Goal: Task Accomplishment & Management: Manage account settings

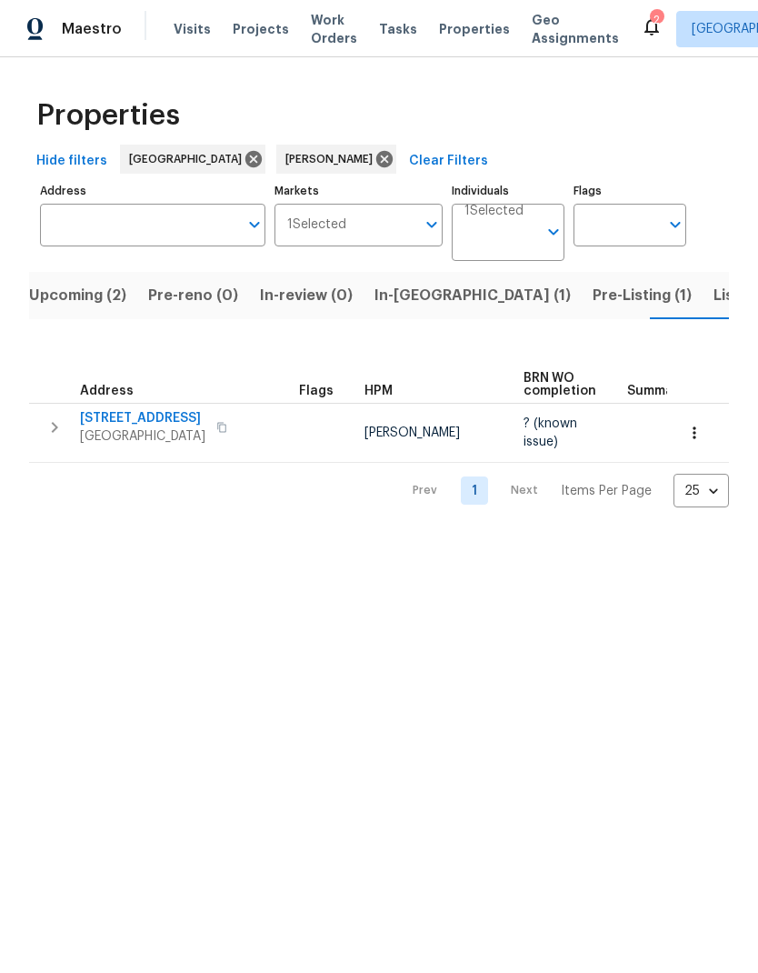
scroll to position [0, 18]
click at [706, 307] on span "Listed (9)" at bounding box center [740, 295] width 69 height 25
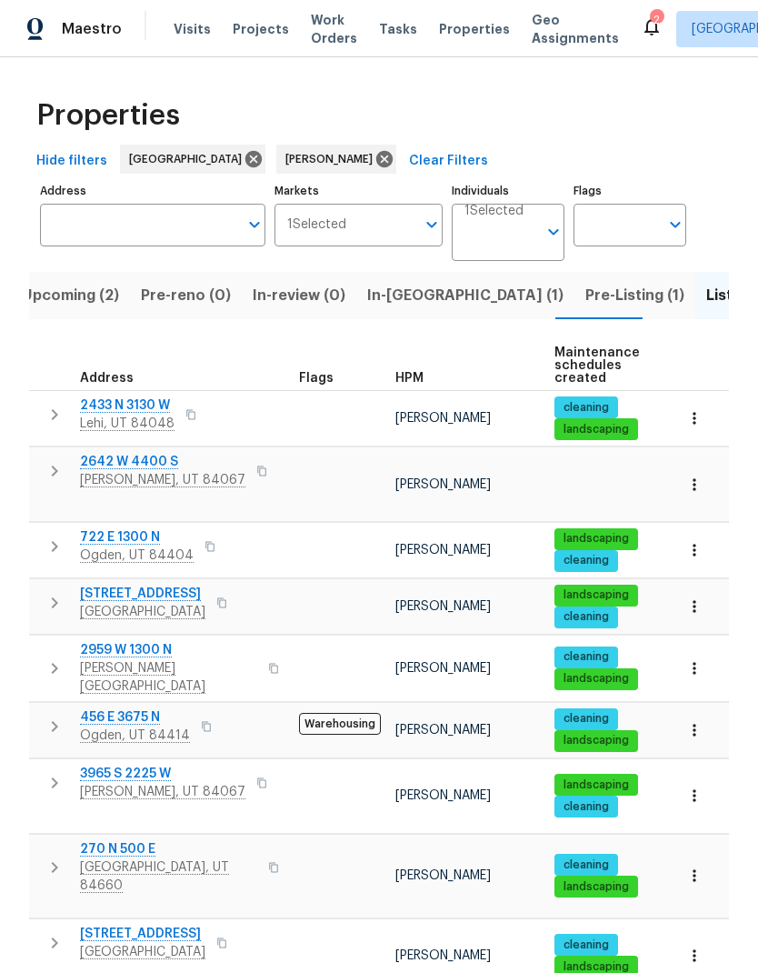
click at [585, 305] on span "Pre-Listing (1)" at bounding box center [634, 295] width 99 height 25
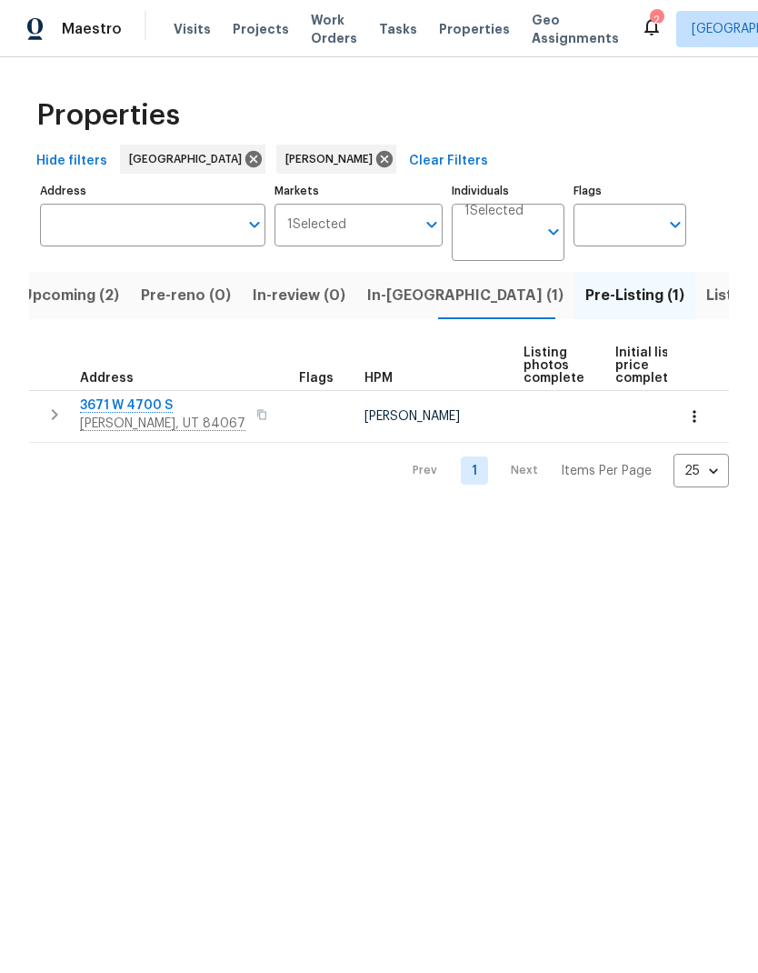
click at [392, 302] on span "In-reno (1)" at bounding box center [465, 295] width 196 height 25
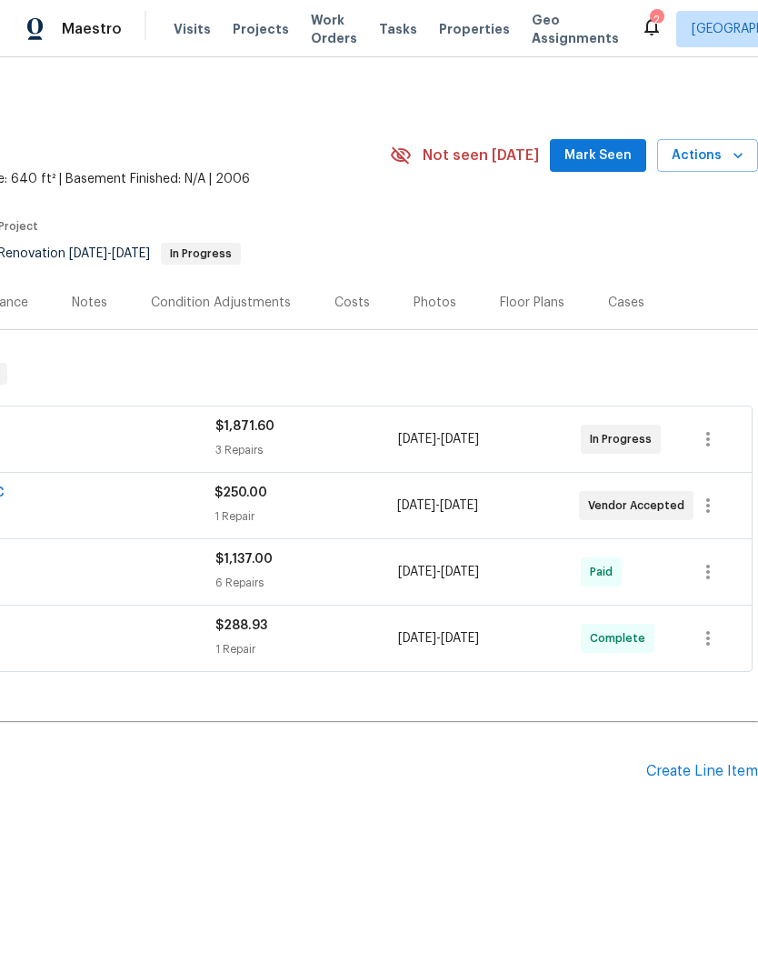
scroll to position [0, 269]
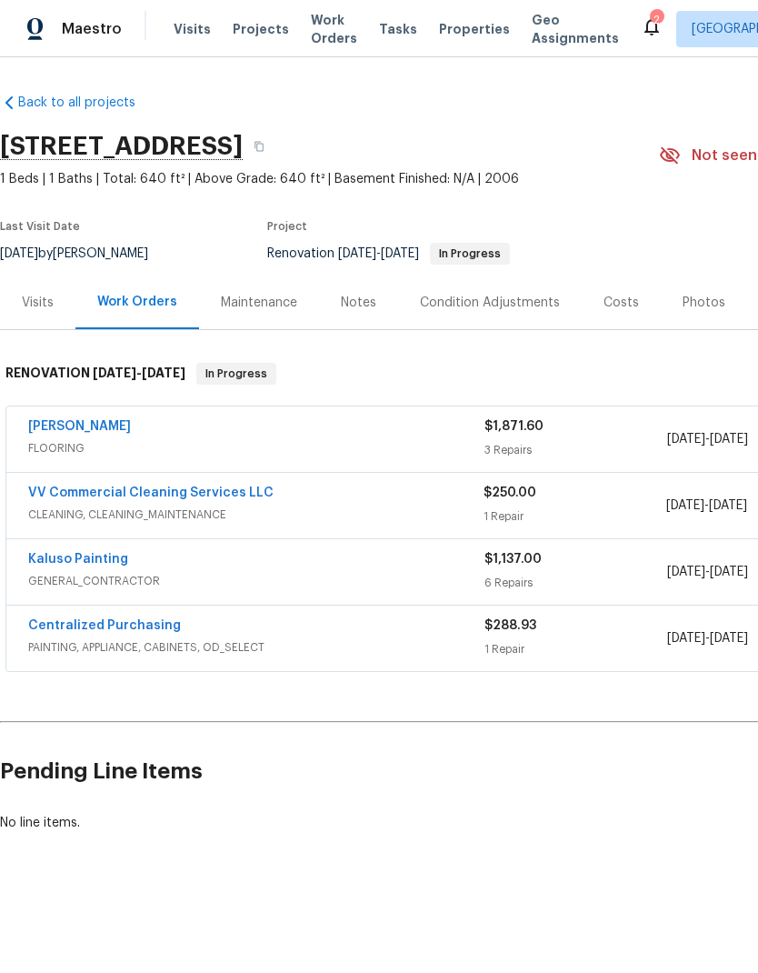
click at [159, 435] on div "[PERSON_NAME]" at bounding box center [256, 428] width 456 height 22
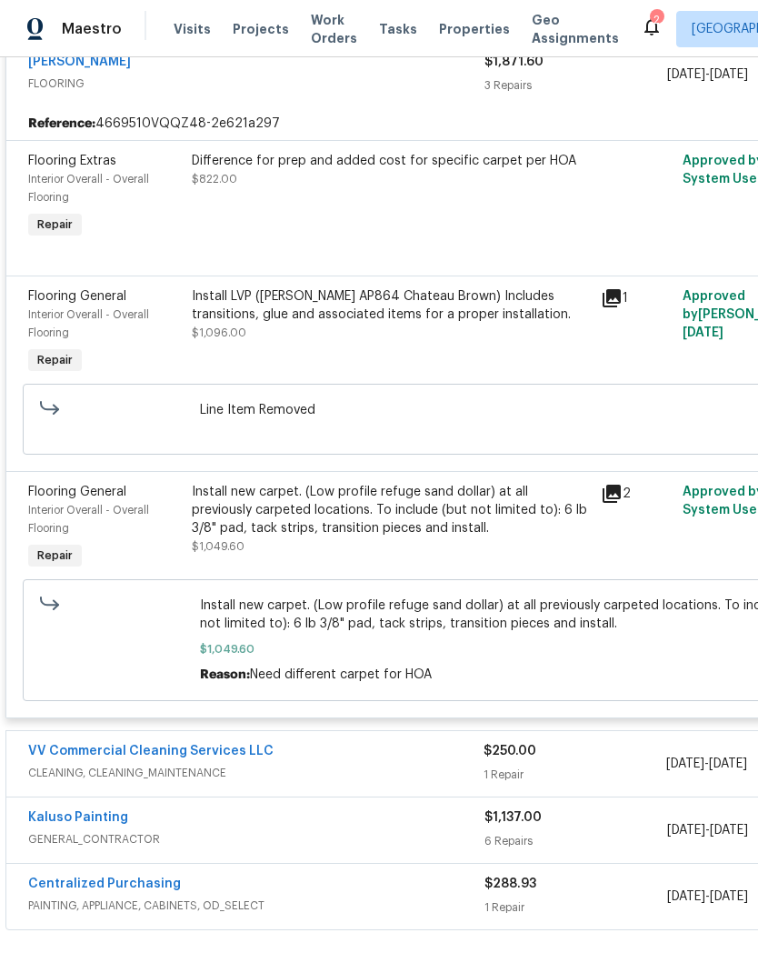
scroll to position [379, 0]
click at [439, 523] on div "Install new carpet. (Low profile refuge sand dollar) at all previously carpeted…" at bounding box center [391, 509] width 398 height 55
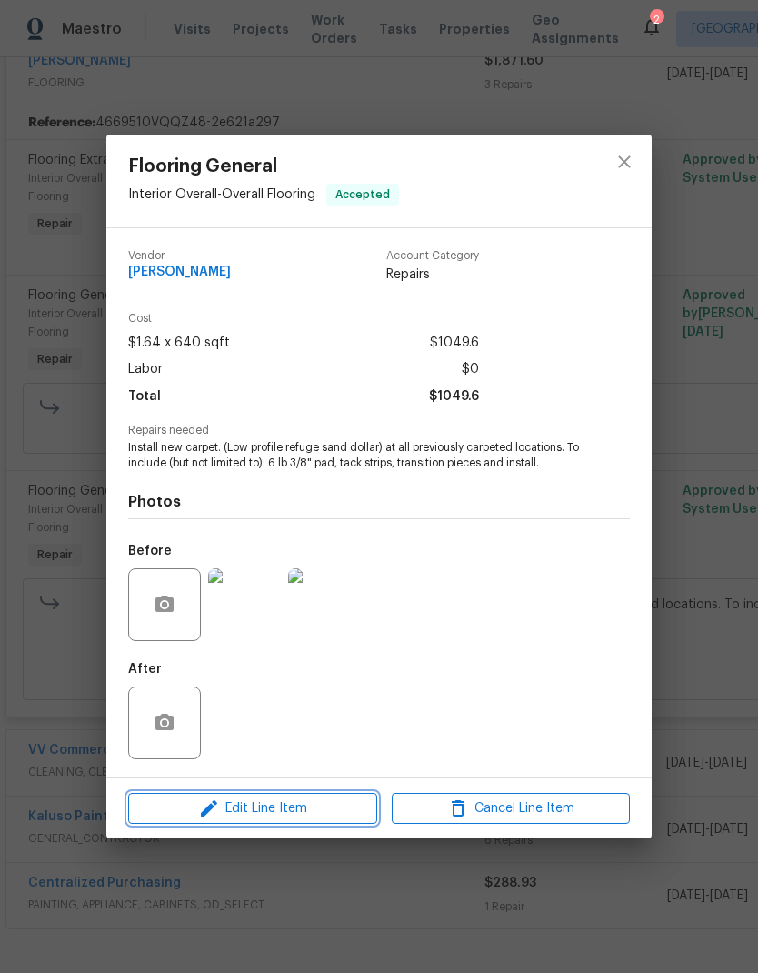
click at [309, 815] on span "Edit Line Item" at bounding box center [253, 808] width 238 height 23
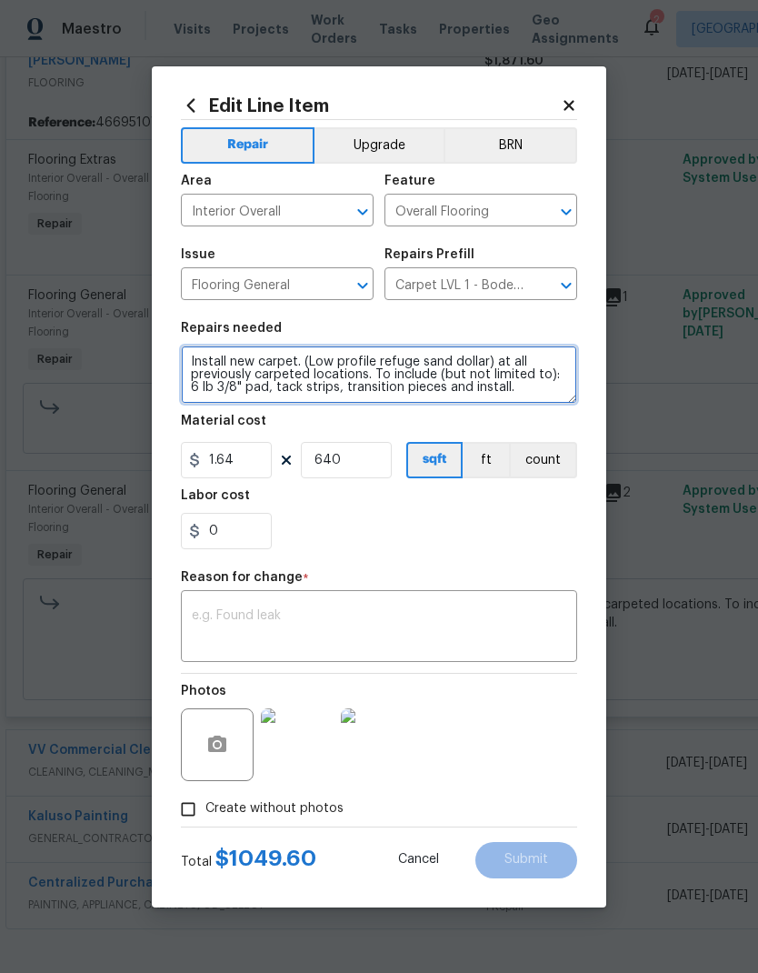
click at [478, 361] on textarea "Install new carpet. (Low profile refuge sand dollar) at all previously carpeted…" at bounding box center [379, 374] width 396 height 58
click at [309, 361] on textarea "Install new carpet. ) at all previously carpeted locations. To include (but not…" at bounding box center [379, 374] width 396 height 58
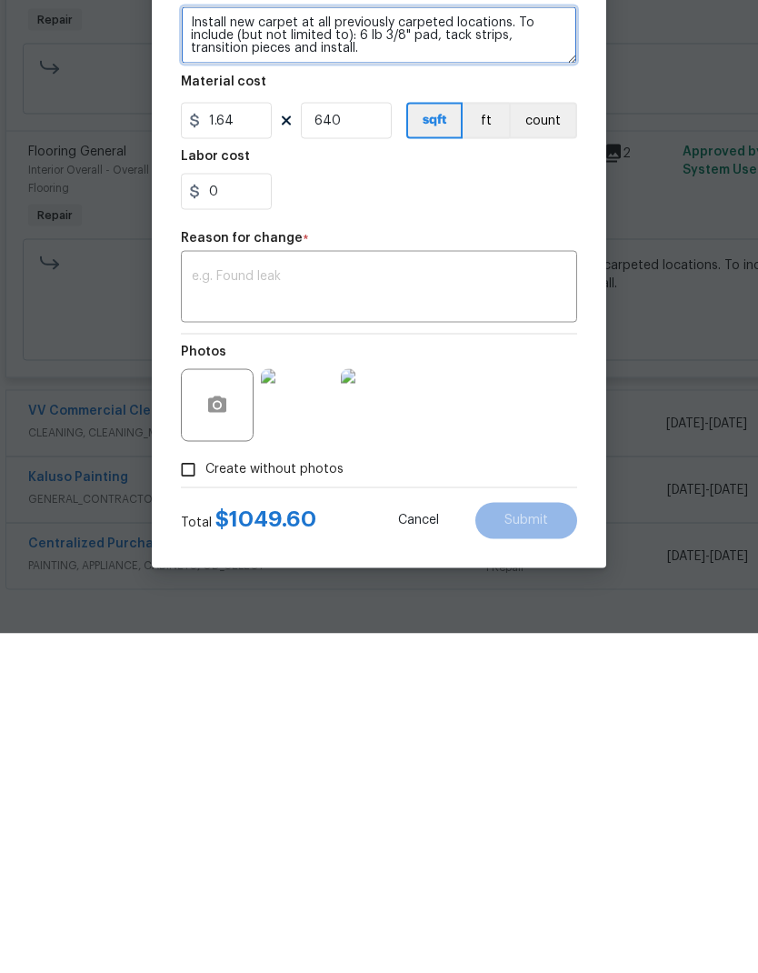
type textarea "Install new carpet at all previously carpeted locations. To include (but not li…"
click at [515, 513] on div "0" at bounding box center [379, 531] width 396 height 36
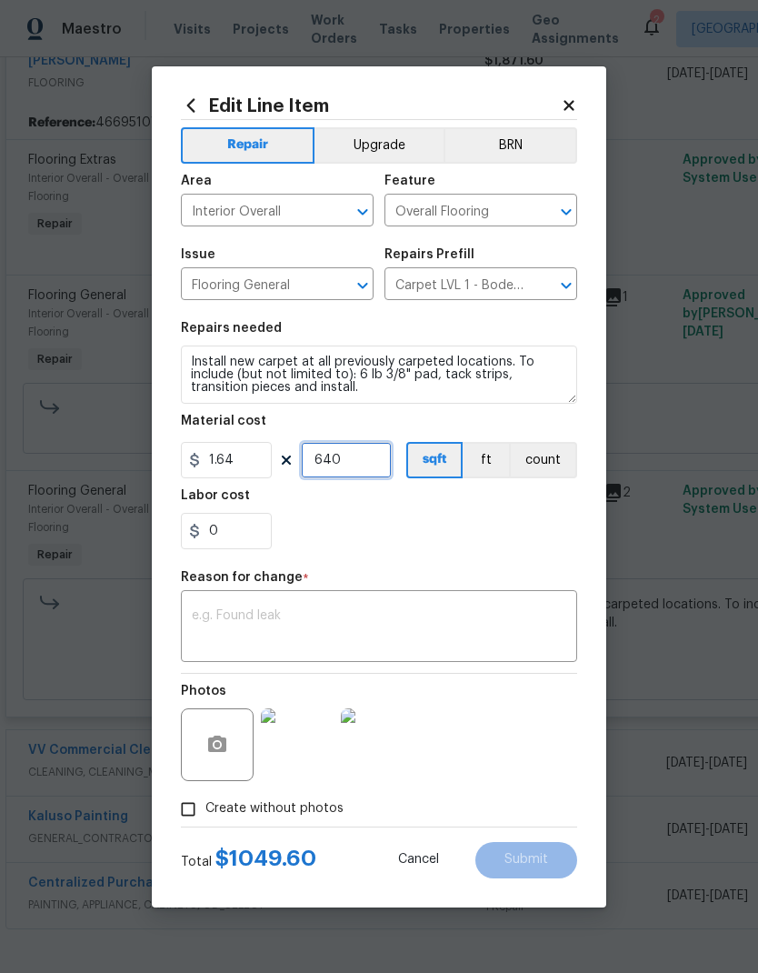
click at [363, 464] on input "640" at bounding box center [346, 460] width 91 height 36
type input "400"
click at [528, 522] on div "0" at bounding box center [379, 531] width 396 height 36
click at [384, 643] on textarea at bounding box center [379, 628] width 375 height 38
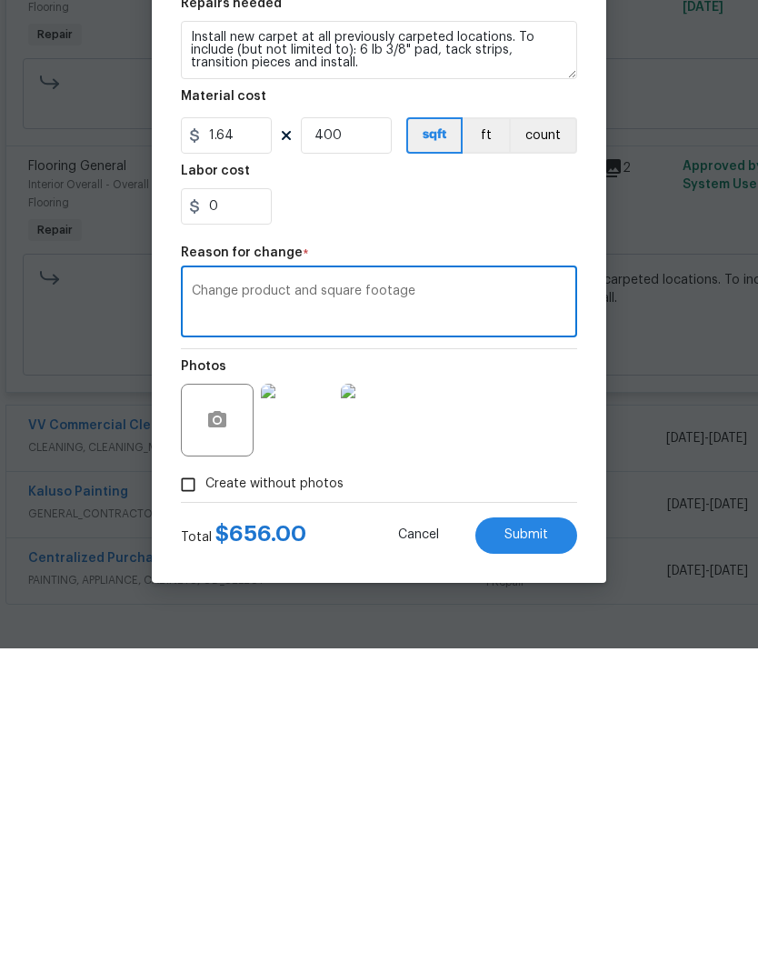
type textarea "Change product and square footage"
click at [549, 842] on button "Submit" at bounding box center [526, 860] width 102 height 36
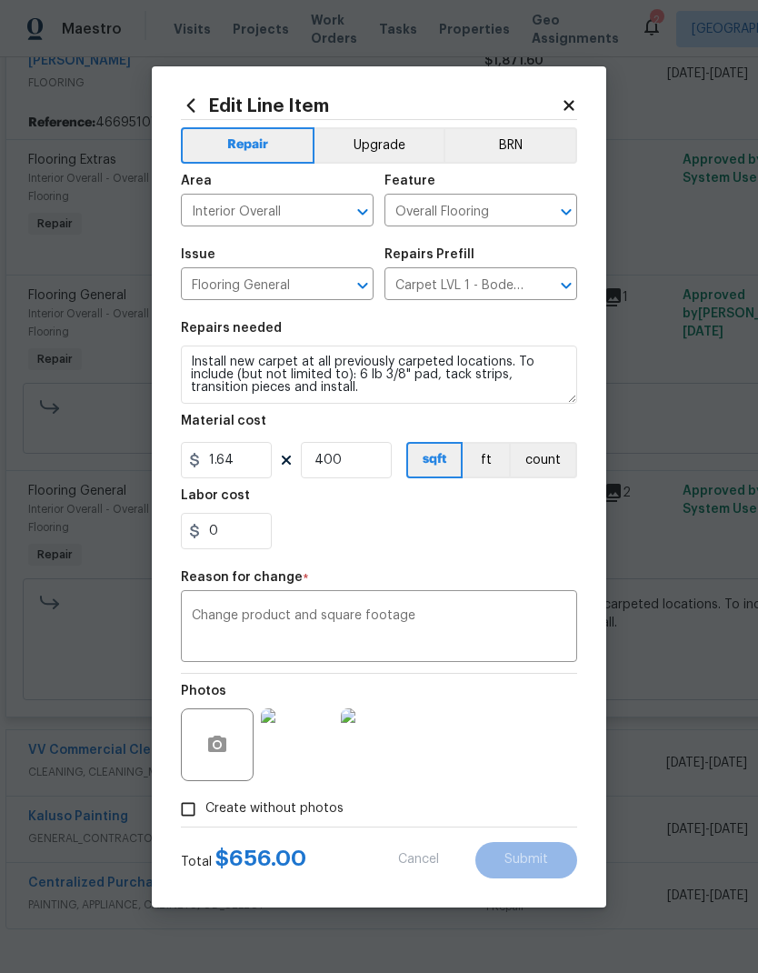
type textarea "Install new carpet. (Low profile refuge sand dollar) at all previously carpeted…"
type input "640"
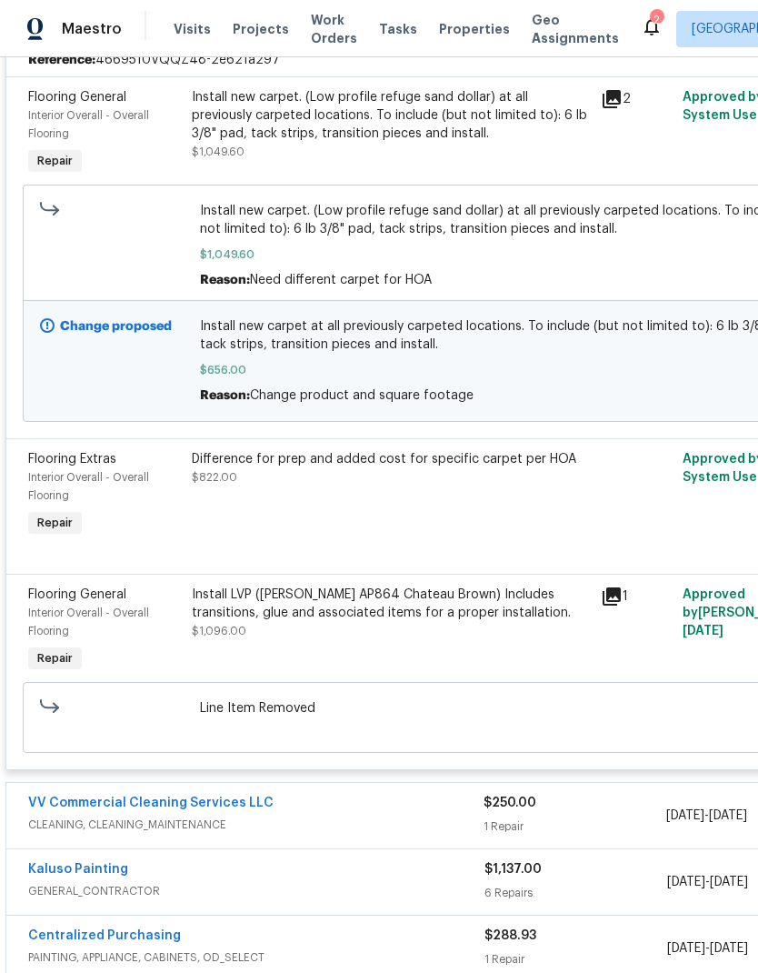
scroll to position [443, 0]
click at [448, 585] on div "Install LVP (Knighton AP864 Chateau Brown) Includes transitions, glue and assoc…" at bounding box center [391, 603] width 398 height 36
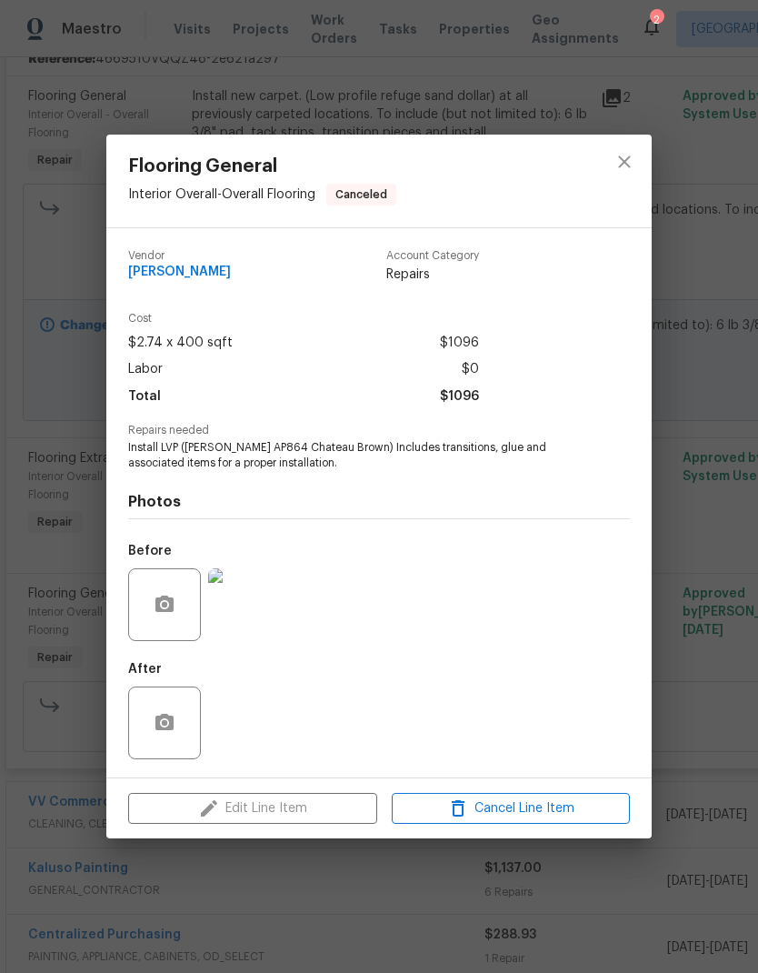
click at [328, 803] on div "Edit Line Item Cancel Line Item" at bounding box center [378, 808] width 545 height 61
click at [635, 170] on icon "close" at bounding box center [625, 162] width 22 height 22
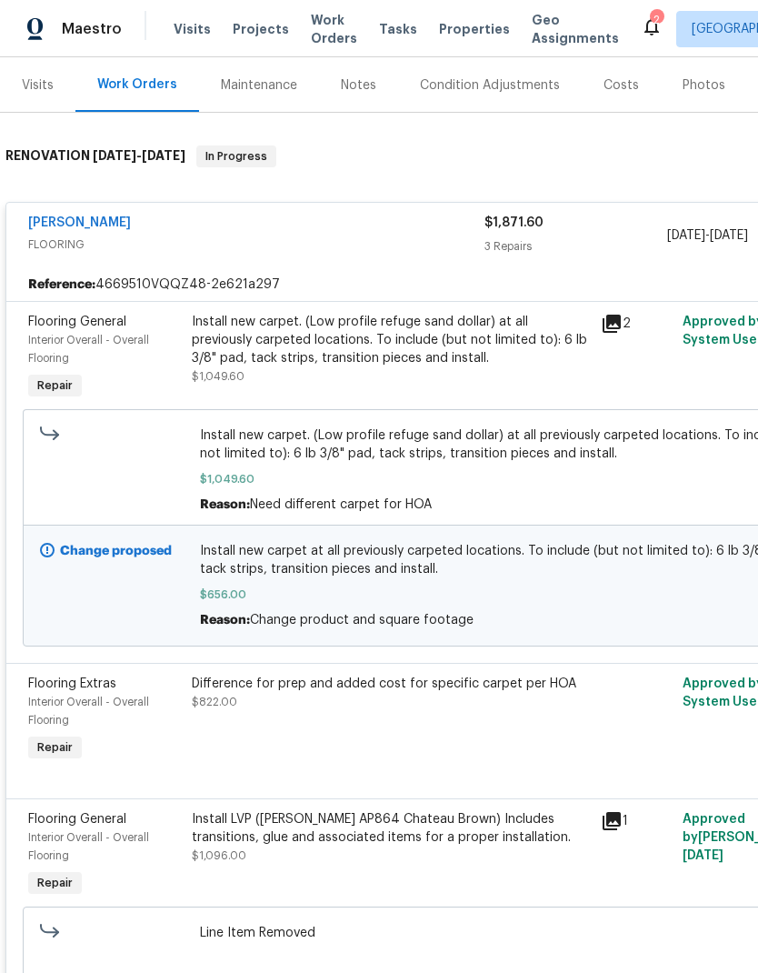
scroll to position [220, 0]
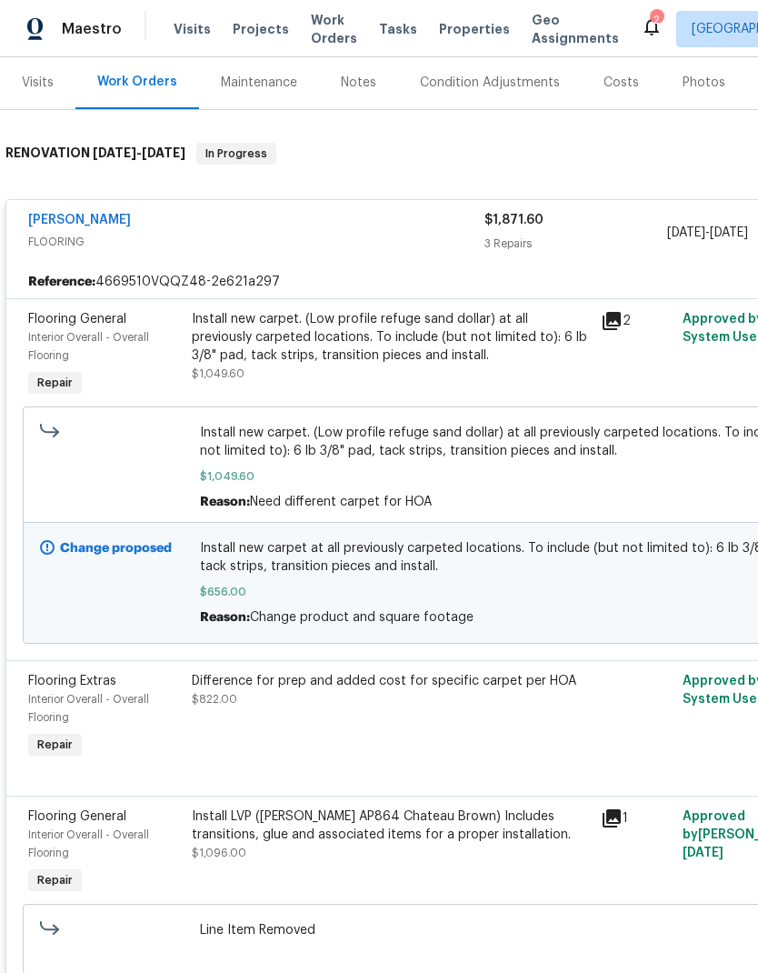
click at [389, 672] on div "Difference for prep and added cost for specific carpet per HOA $822.00" at bounding box center [391, 690] width 398 height 36
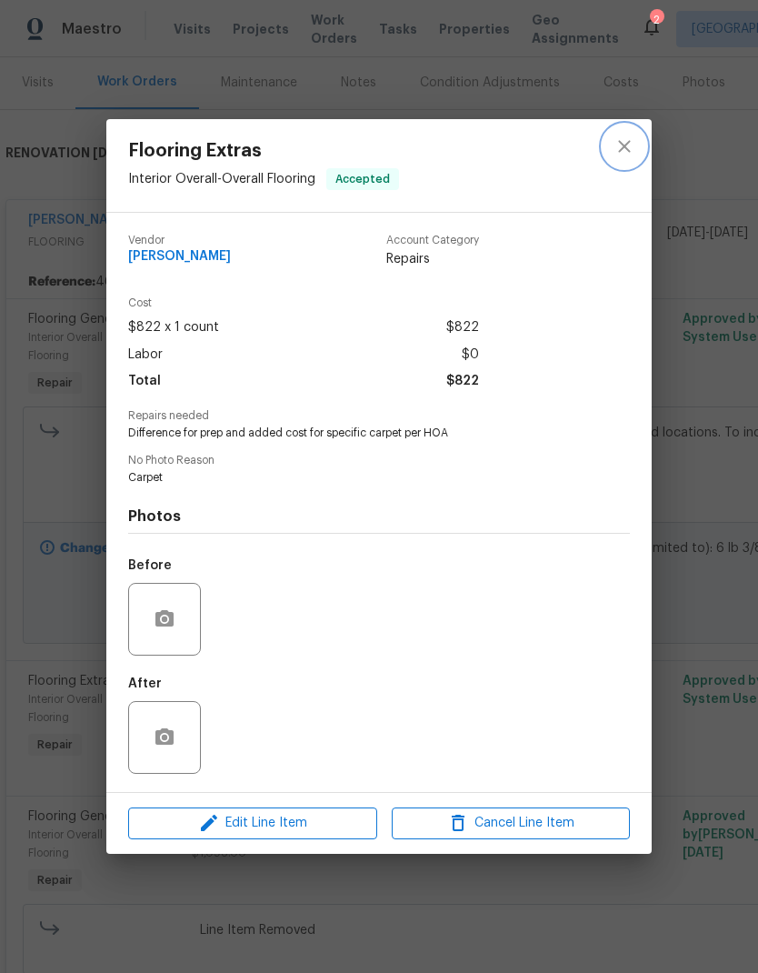
click at [628, 145] on icon "close" at bounding box center [625, 146] width 22 height 22
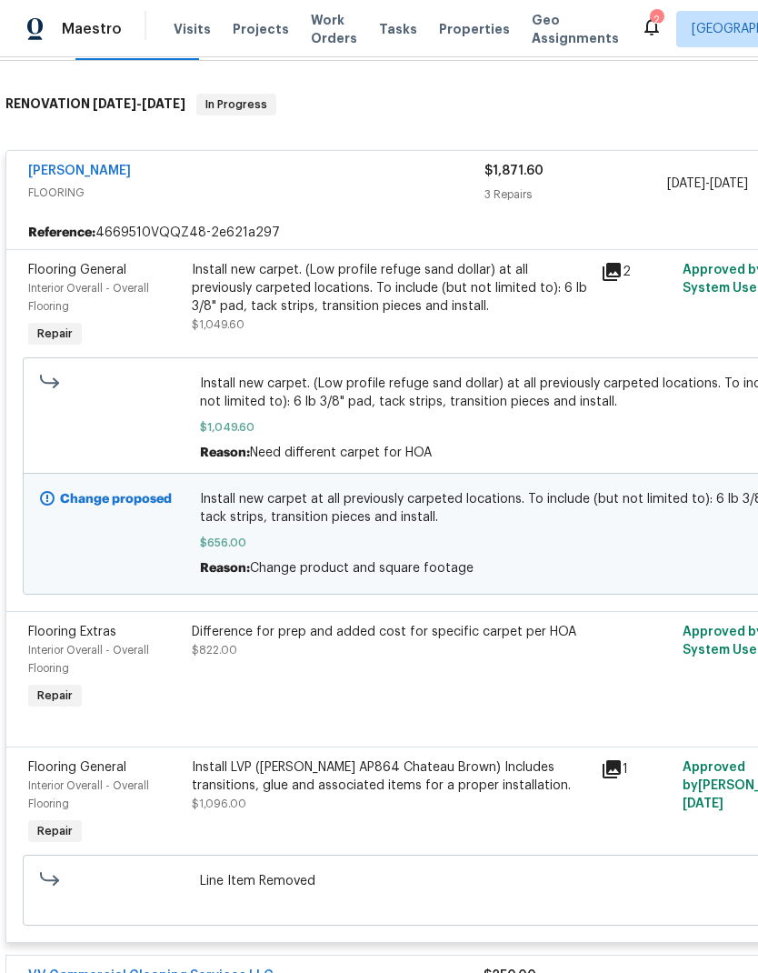
scroll to position [269, 0]
click at [128, 165] on link "[PERSON_NAME]" at bounding box center [79, 171] width 103 height 13
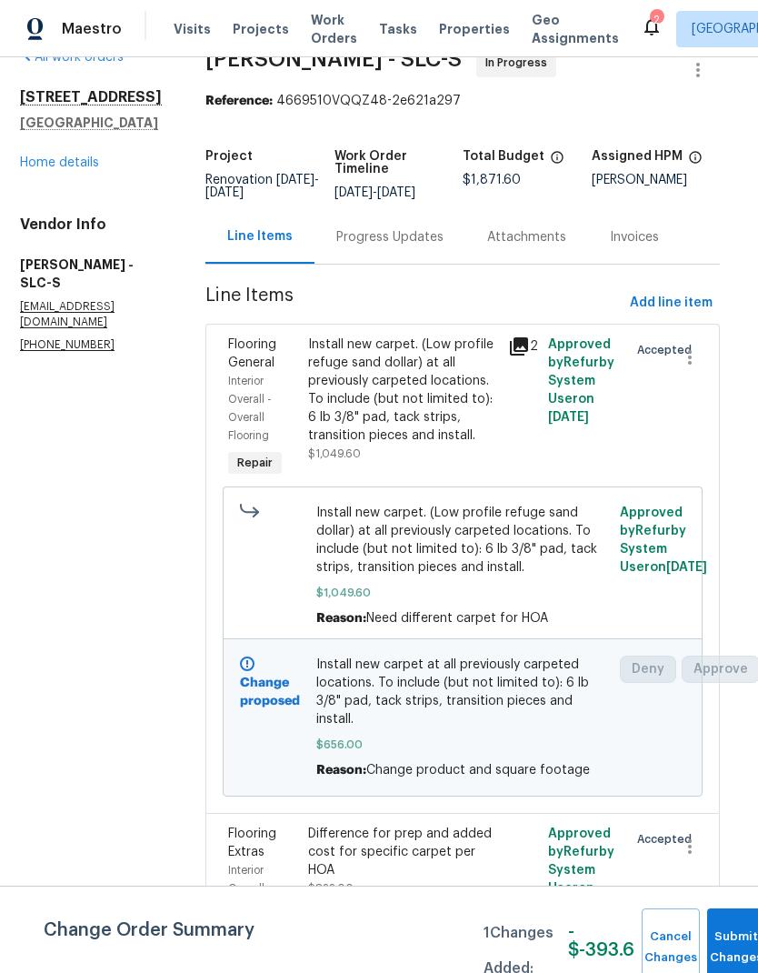
scroll to position [73, 0]
click at [673, 292] on span "Add line item" at bounding box center [671, 303] width 83 height 23
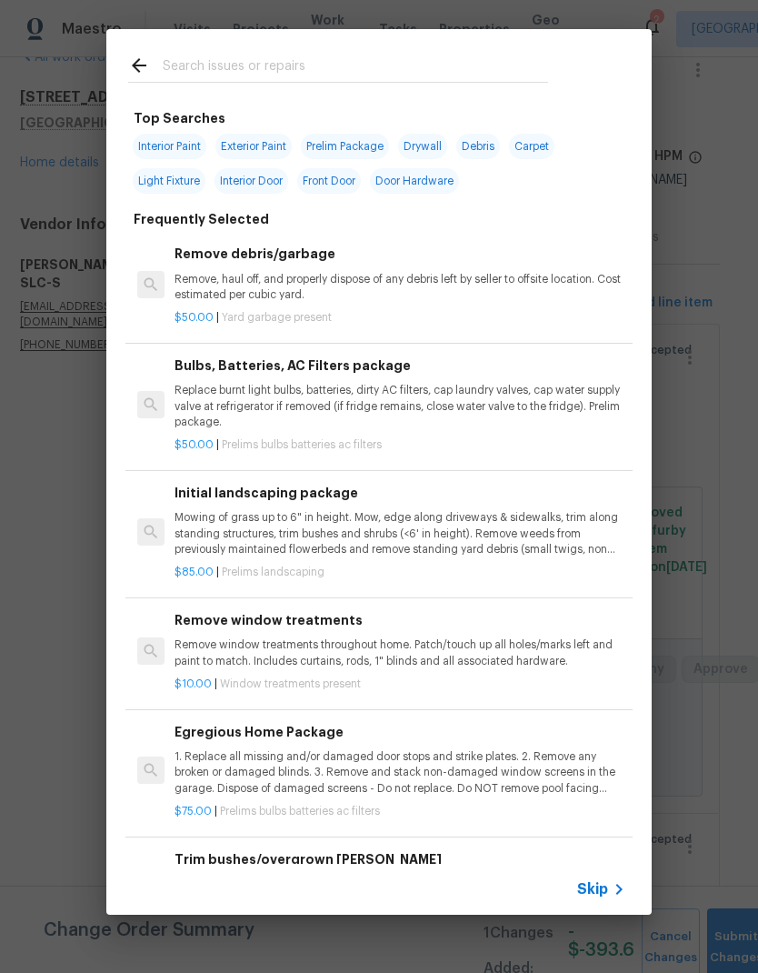
click at [309, 65] on input "text" at bounding box center [355, 68] width 385 height 27
type input "Floor"
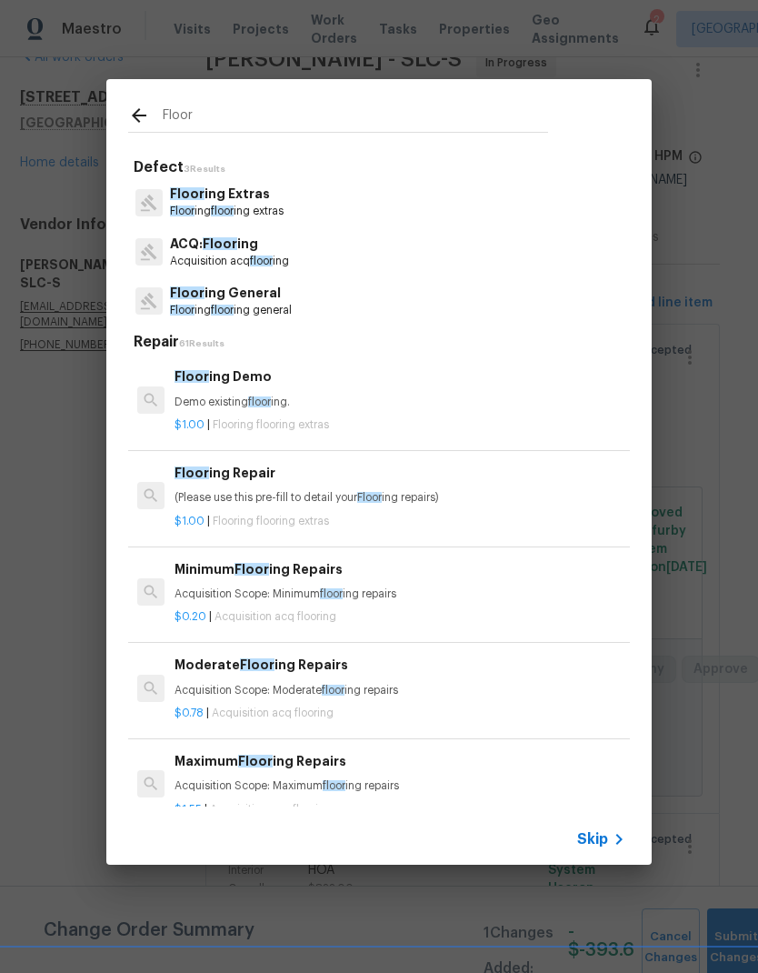
click at [283, 301] on p "Floor ing General" at bounding box center [231, 293] width 122 height 19
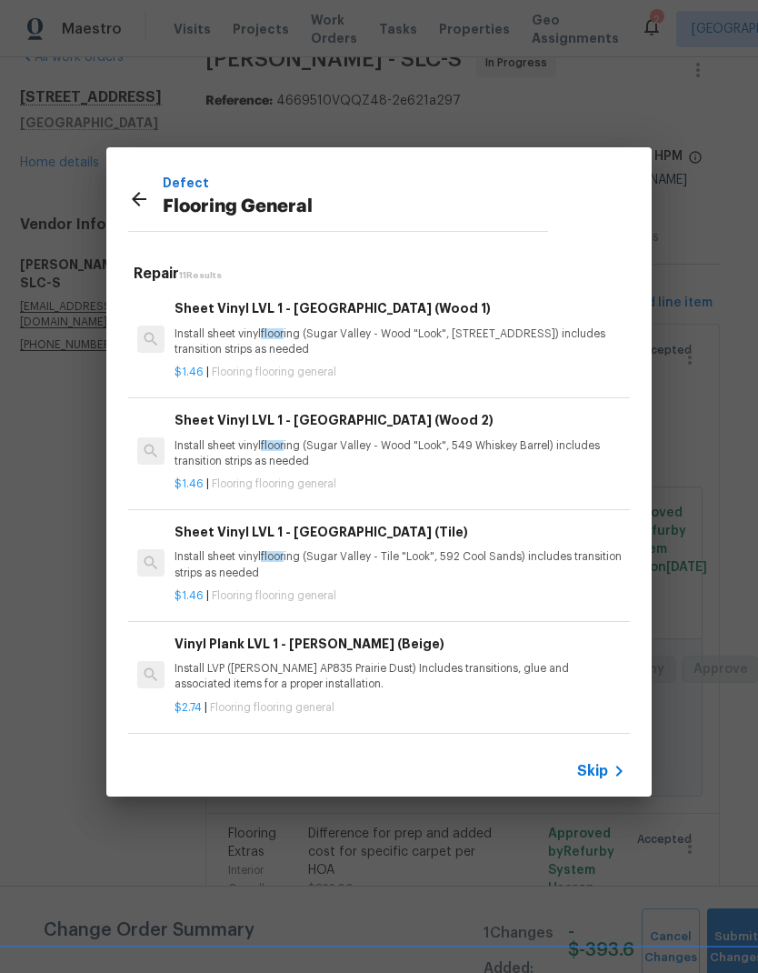
click at [475, 328] on p "Install sheet vinyl floor ing (Sugar Valley - Wood "Look", 565 Beacon Hill) inc…" at bounding box center [400, 341] width 451 height 31
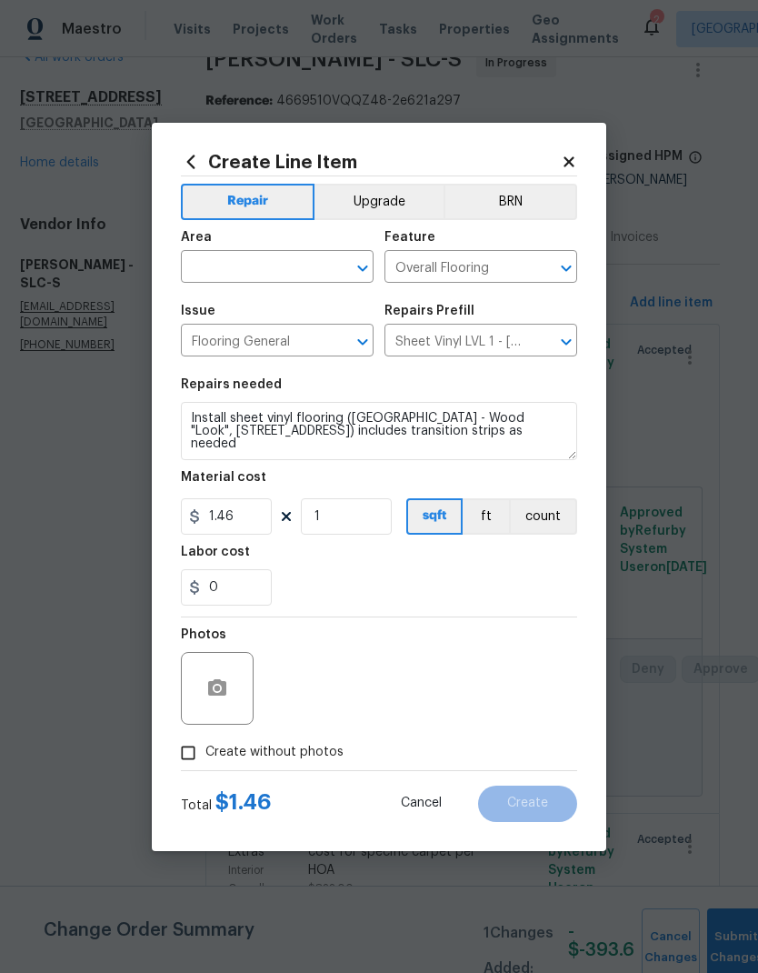
click at [265, 260] on input "text" at bounding box center [252, 269] width 142 height 28
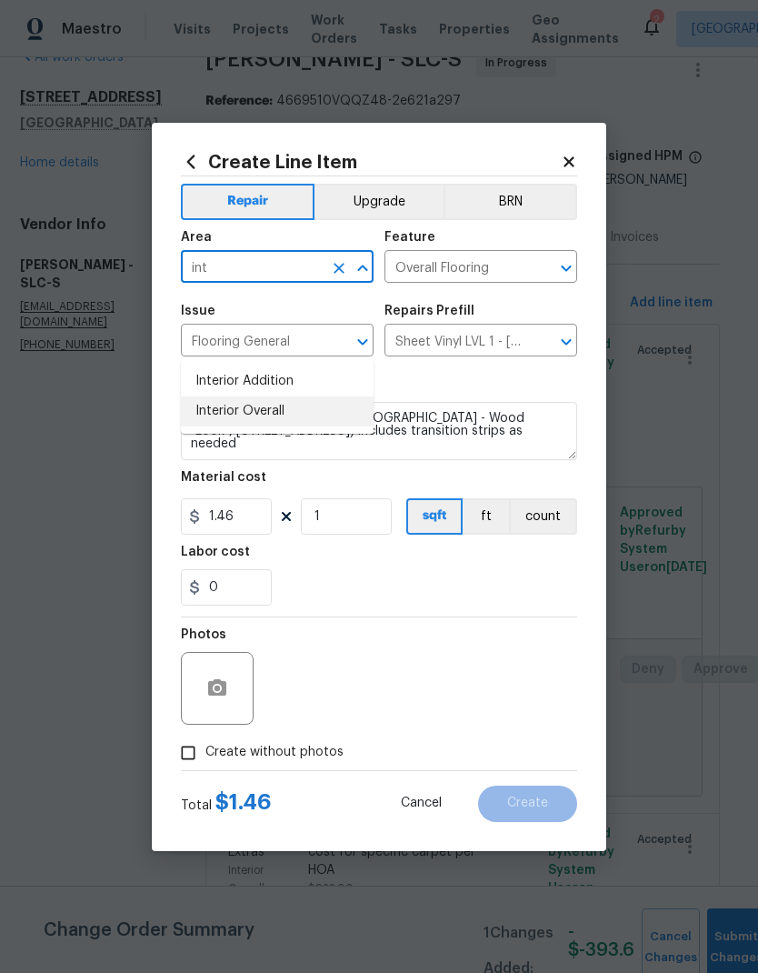
click at [287, 396] on li "Interior Overall" at bounding box center [277, 411] width 193 height 30
type input "Interior Overall"
click at [566, 593] on div "0" at bounding box center [379, 587] width 396 height 36
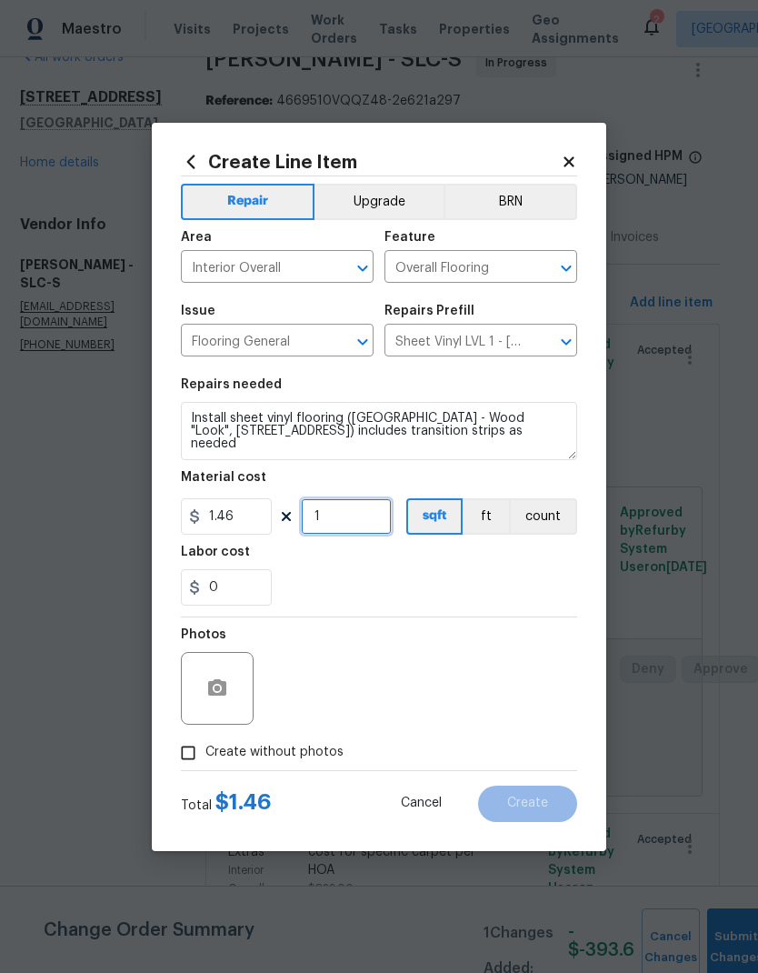
click at [382, 525] on input "1" at bounding box center [346, 516] width 91 height 36
type input "240"
click at [526, 580] on div "0" at bounding box center [379, 587] width 396 height 36
click at [254, 525] on input "1.46" at bounding box center [226, 516] width 91 height 36
type input "1.59"
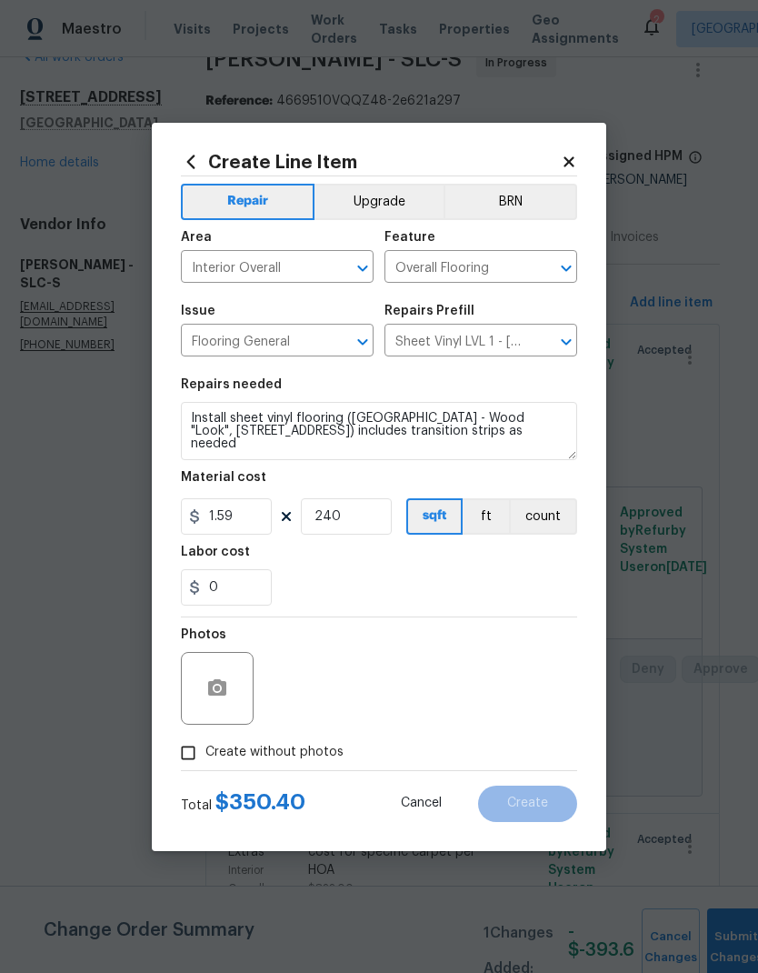
click at [475, 588] on div "0" at bounding box center [379, 587] width 396 height 36
click at [507, 591] on div "0" at bounding box center [379, 587] width 396 height 36
click at [189, 766] on input "Create without photos" at bounding box center [188, 752] width 35 height 35
checkbox input "true"
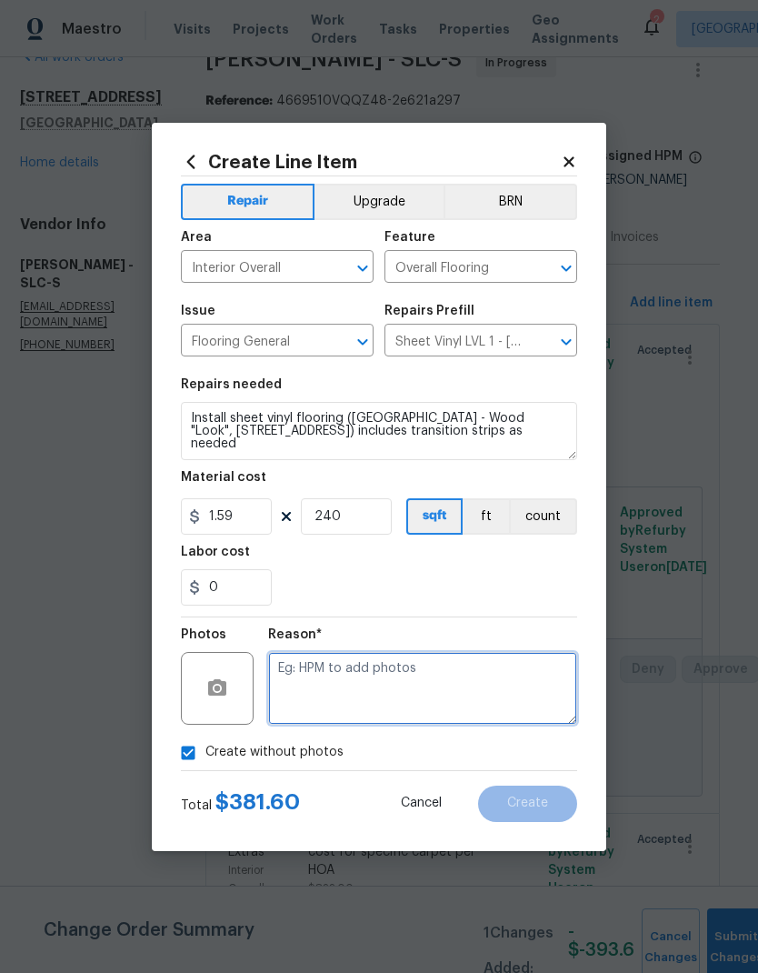
click at [437, 674] on textarea at bounding box center [422, 688] width 309 height 73
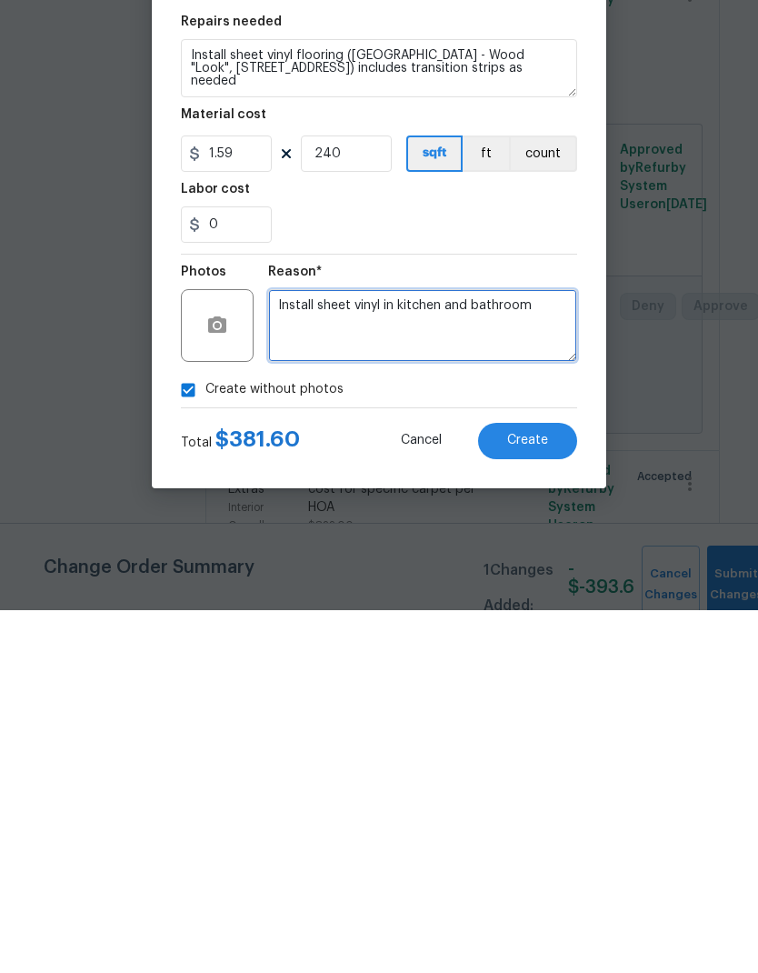
type textarea "Install sheet vinyl in kitchen and bathroom"
click at [540, 796] on span "Create" at bounding box center [527, 803] width 41 height 14
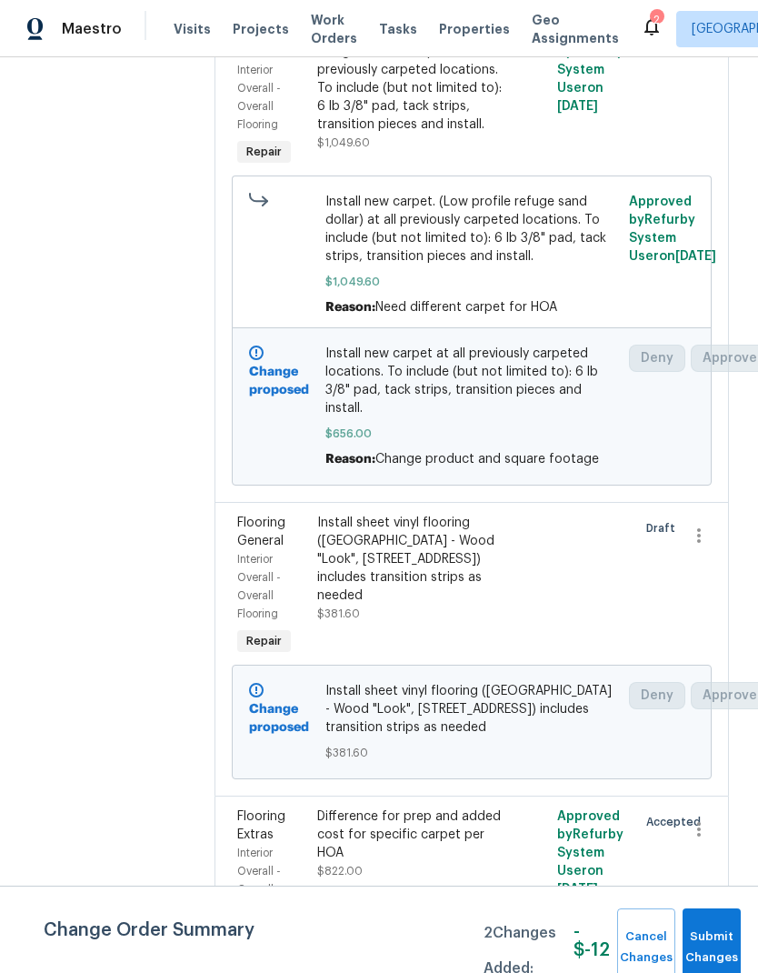
scroll to position [348, 0]
click at [720, 940] on span "Submit Changes" at bounding box center [712, 947] width 40 height 42
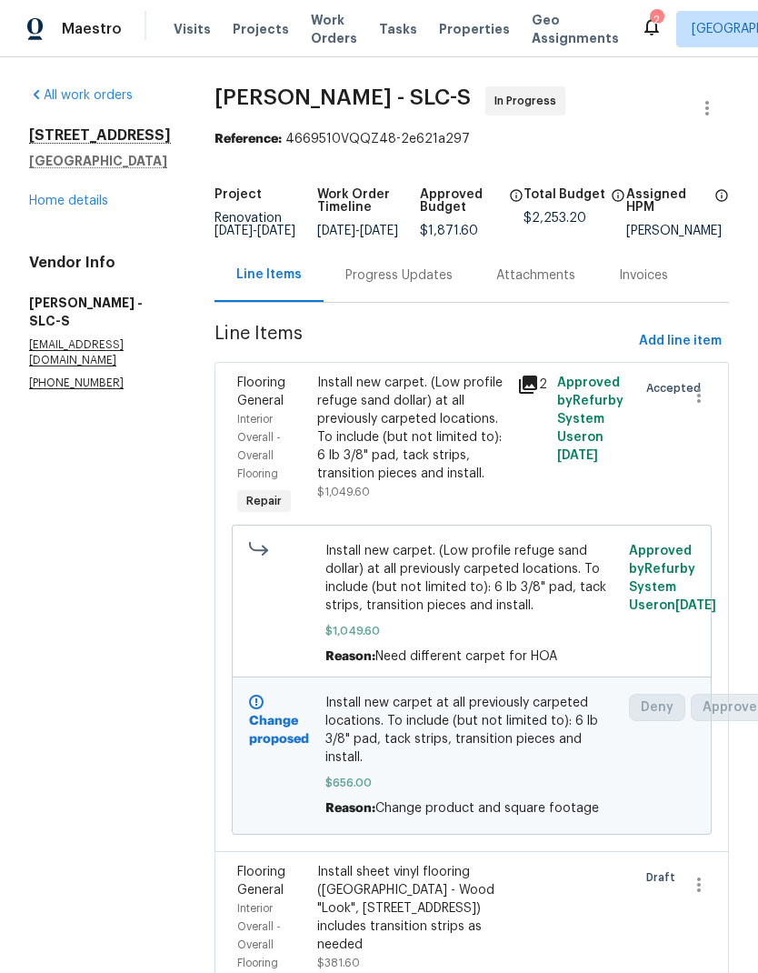
scroll to position [0, 0]
click at [85, 207] on link "Home details" at bounding box center [68, 201] width 79 height 13
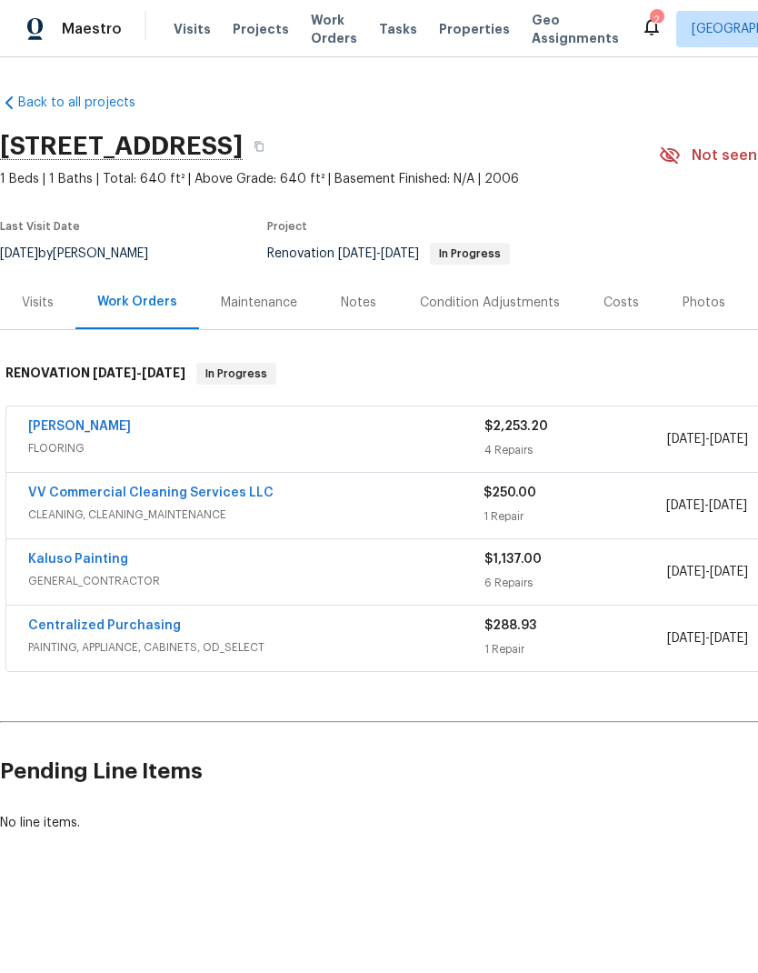
click at [230, 431] on div "[PERSON_NAME]" at bounding box center [256, 428] width 456 height 22
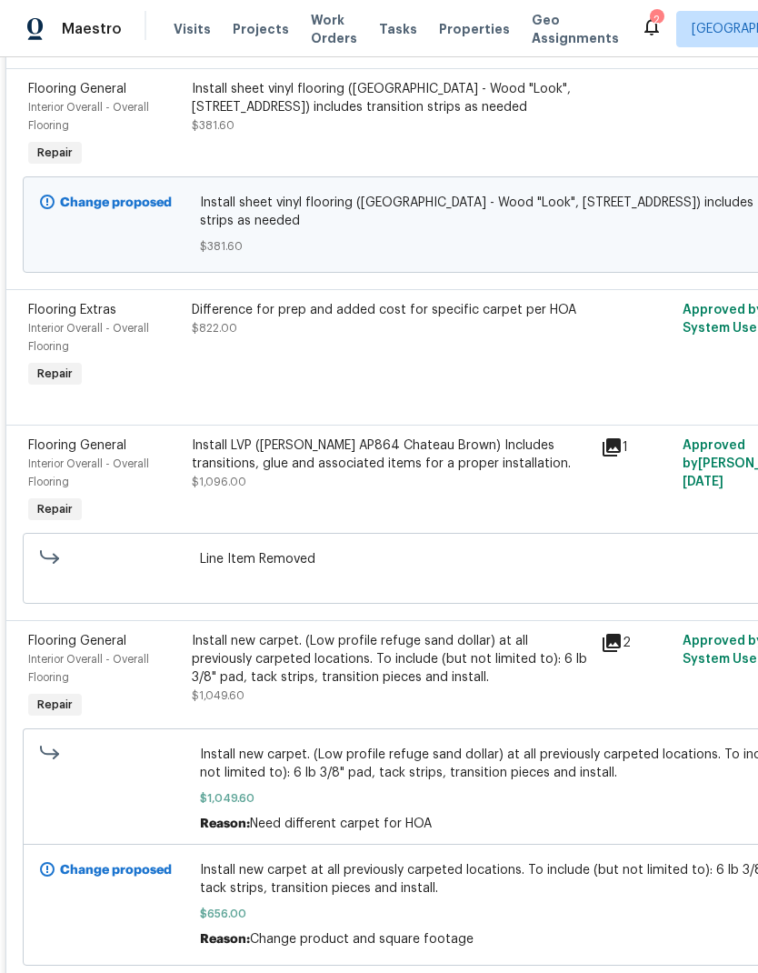
click at [378, 352] on div "Difference for prep and added cost for specific carpet per HOA $822.00" at bounding box center [390, 346] width 409 height 102
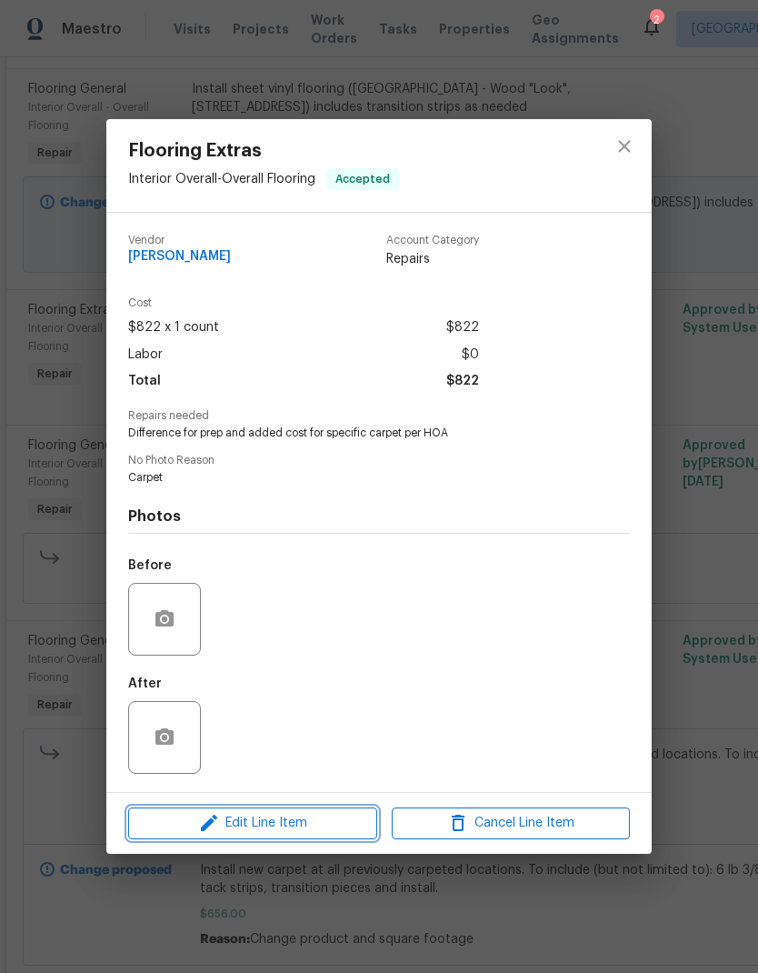
click at [281, 822] on span "Edit Line Item" at bounding box center [253, 823] width 238 height 23
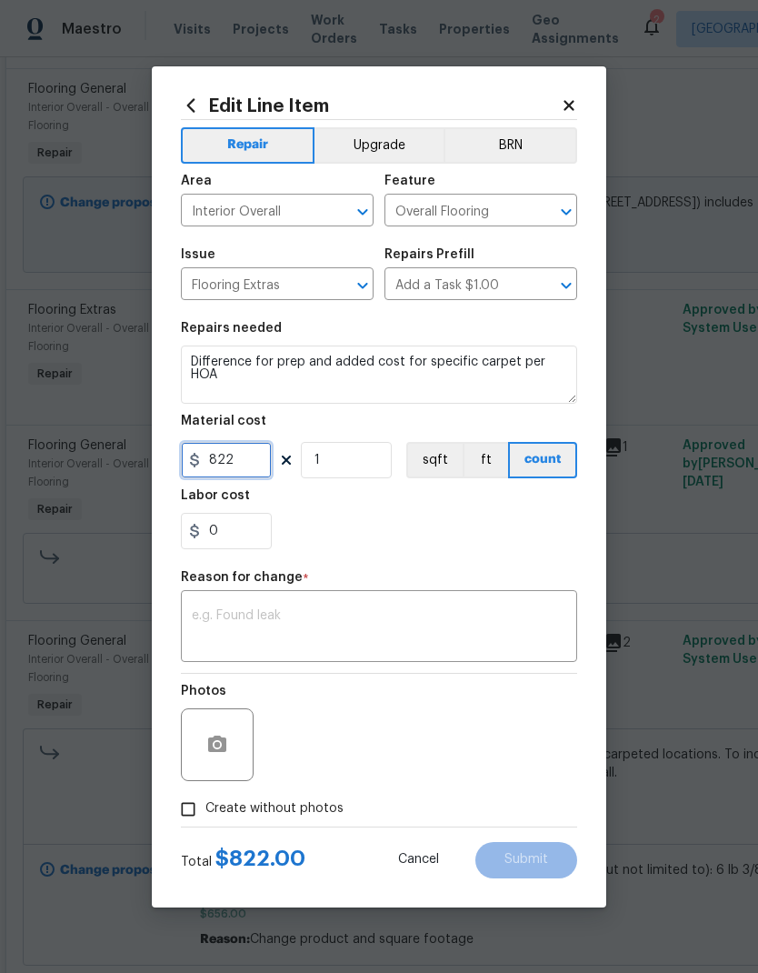
click at [244, 475] on input "822" at bounding box center [226, 460] width 91 height 36
type input "516.65"
click at [435, 531] on div "0" at bounding box center [379, 531] width 396 height 36
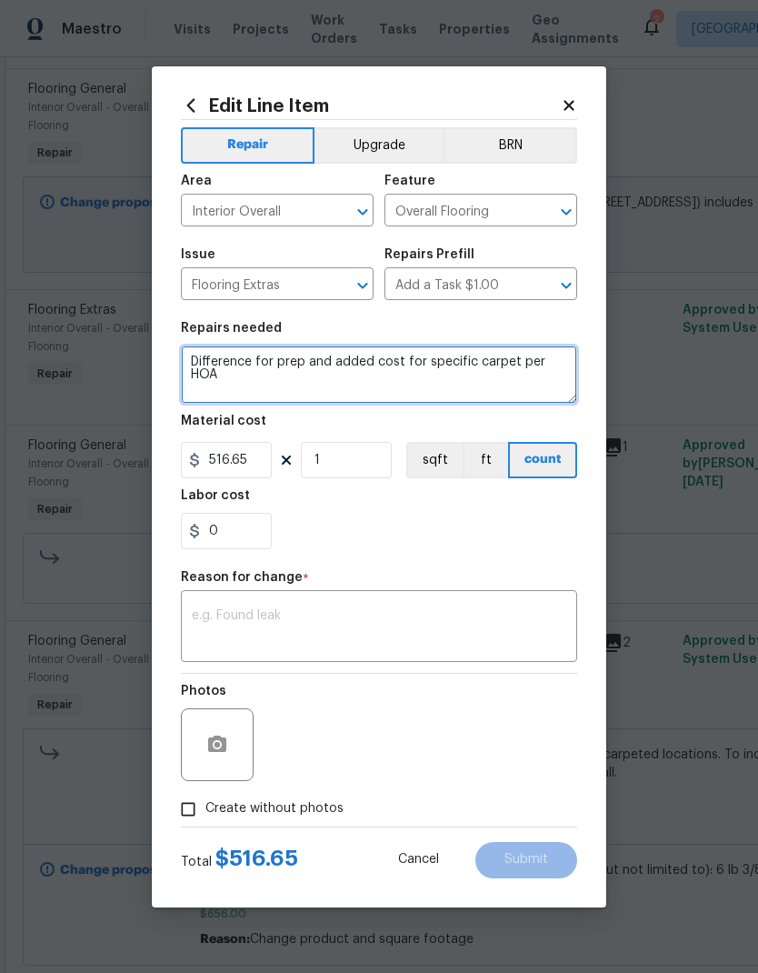
click at [379, 373] on textarea "Difference for prep and added cost for specific carpet per HOA" at bounding box center [379, 374] width 396 height 58
click at [378, 373] on textarea "Difference for prep and added cost for specific carpet per HOA" at bounding box center [379, 374] width 396 height 58
click at [387, 374] on textarea "Difference for prep and added cost for specific carpet per HOA" at bounding box center [379, 374] width 396 height 58
click at [387, 373] on textarea "Difference for prep and added cost for specific carpet per HOA" at bounding box center [379, 374] width 396 height 58
click at [415, 366] on textarea "Difference for prep and added cost for specific carpet per HOA" at bounding box center [379, 374] width 396 height 58
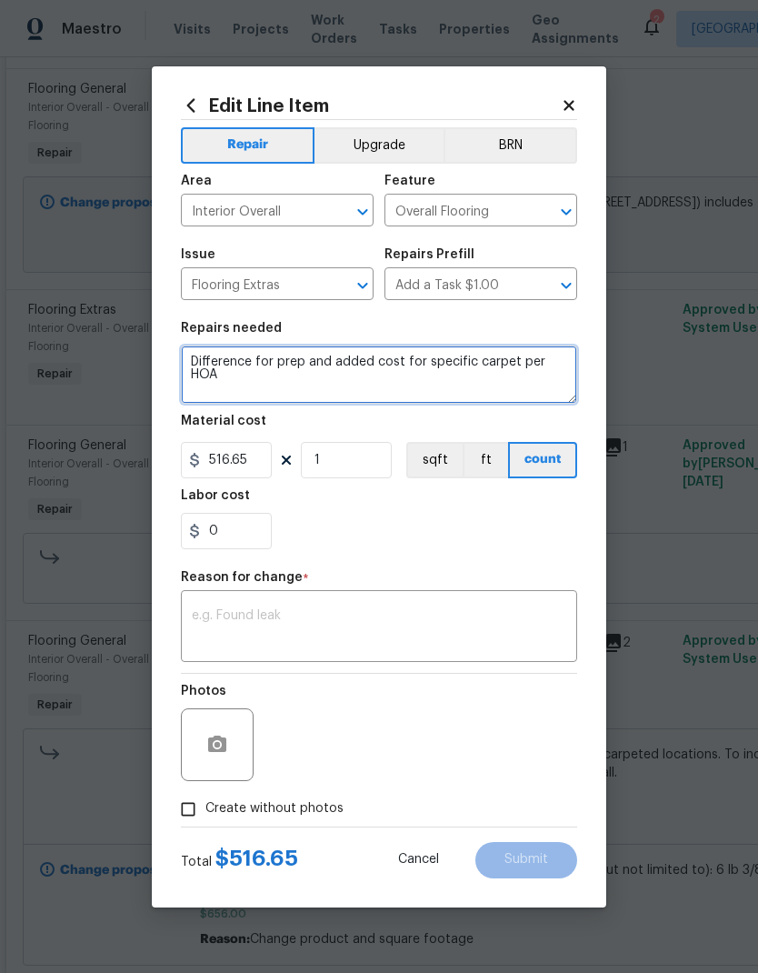
click at [415, 365] on textarea "Difference for prep and added cost for specific carpet per HOA" at bounding box center [379, 374] width 396 height 58
click at [409, 367] on textarea "Difference for prep and added cost for specific carpet per HOA" at bounding box center [379, 374] width 396 height 58
click at [408, 367] on textarea "Difference for prep and added cost for specific carpet per HOA" at bounding box center [379, 374] width 396 height 58
click at [363, 357] on textarea "Difference for prep and added cost for specific carpet per HOA" at bounding box center [379, 374] width 396 height 58
click at [363, 356] on textarea "Difference for prep and added cost for specific carpet per HOA" at bounding box center [379, 374] width 396 height 58
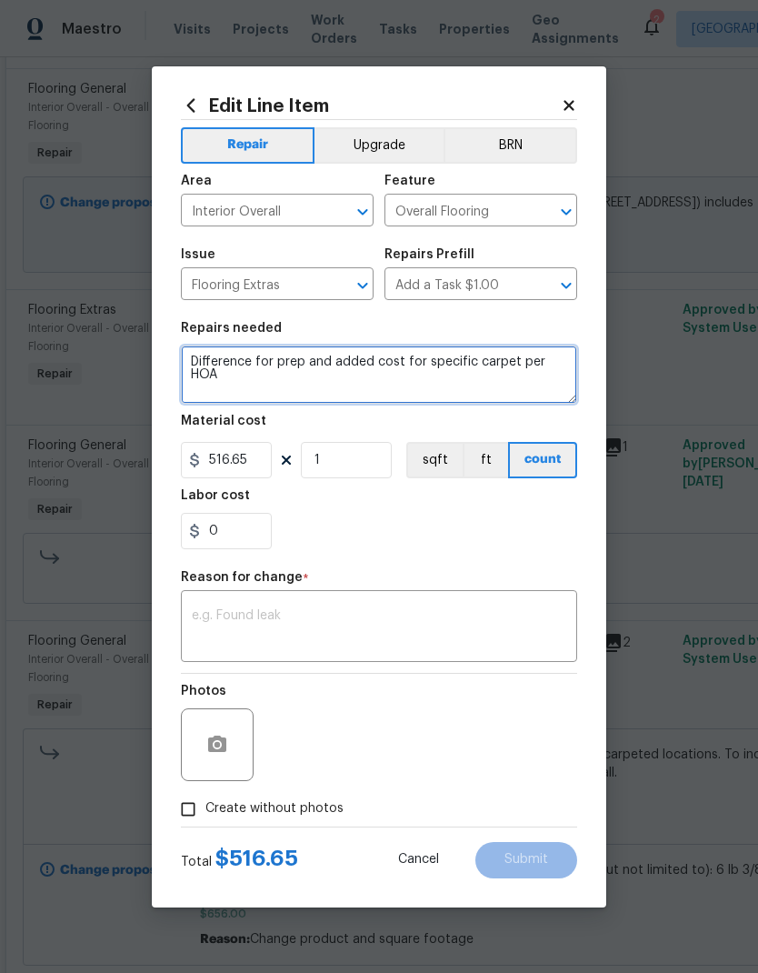
click at [372, 354] on textarea "Difference for prep and added cost for specific carpet per HOA" at bounding box center [379, 374] width 396 height 58
type textarea "D"
type textarea "Trip charge, extra prep needed"
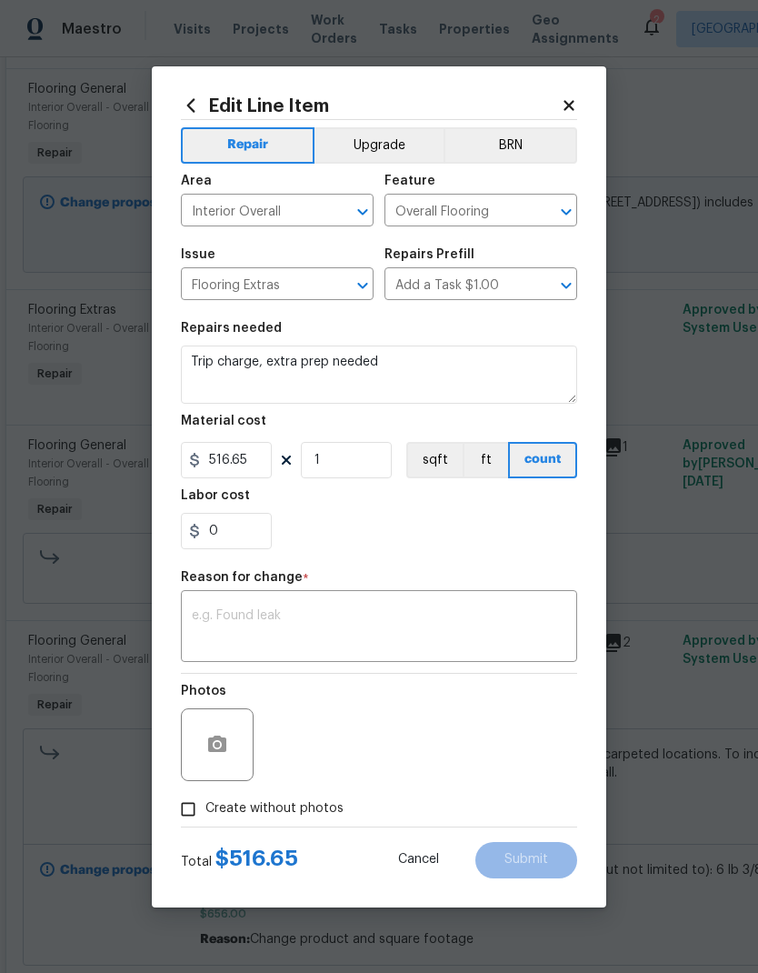
click at [531, 541] on div "0" at bounding box center [379, 531] width 396 height 36
click at [394, 606] on div "x ​" at bounding box center [379, 628] width 396 height 67
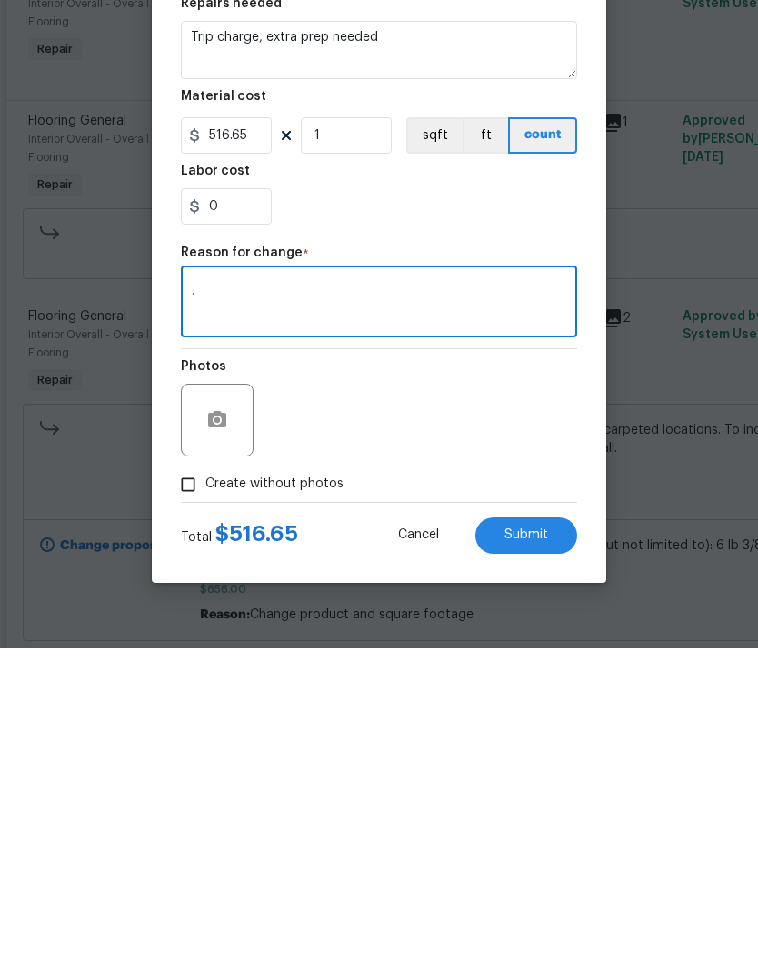
type textarea "."
click at [515, 674] on div "Photos" at bounding box center [379, 733] width 396 height 118
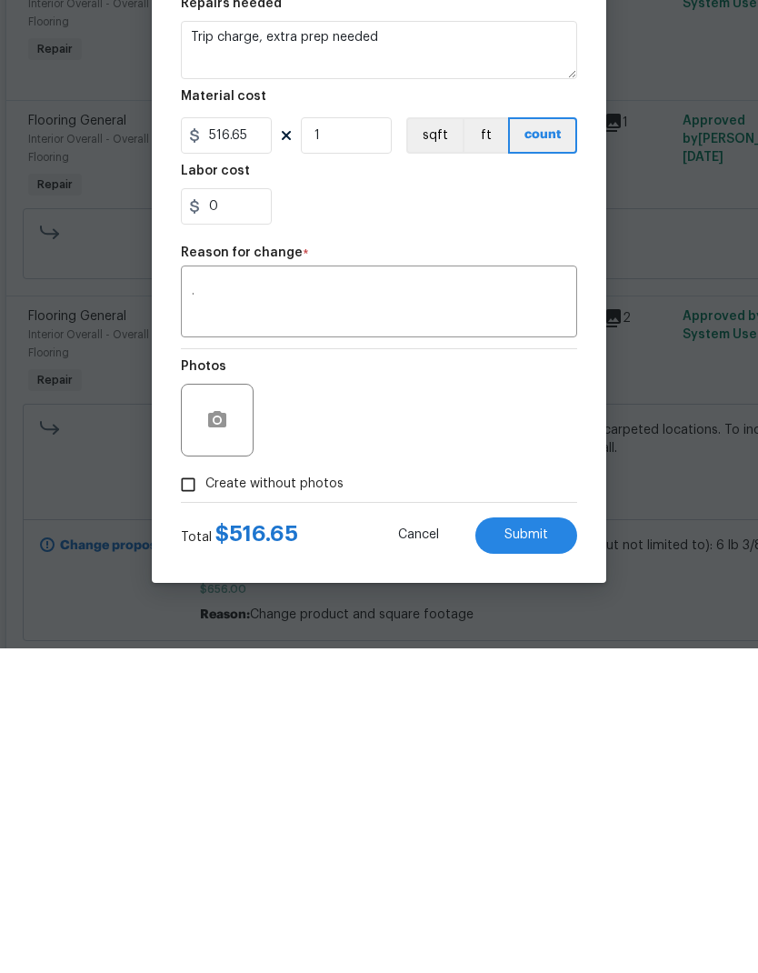
scroll to position [73, 0]
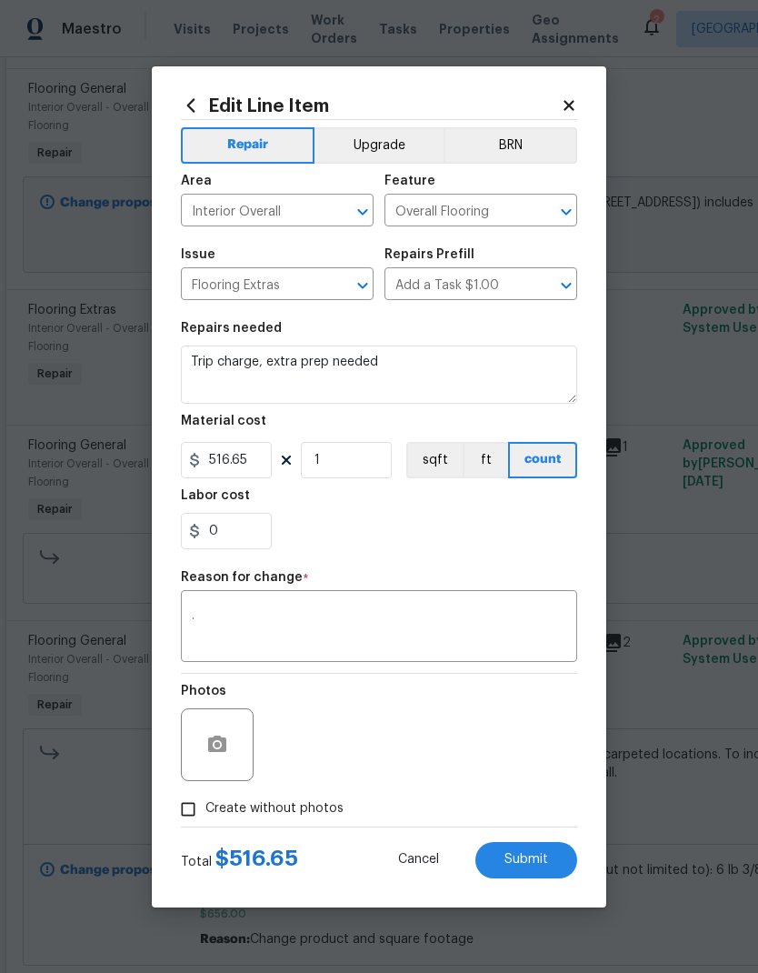
click at [273, 617] on textarea "." at bounding box center [379, 628] width 375 height 38
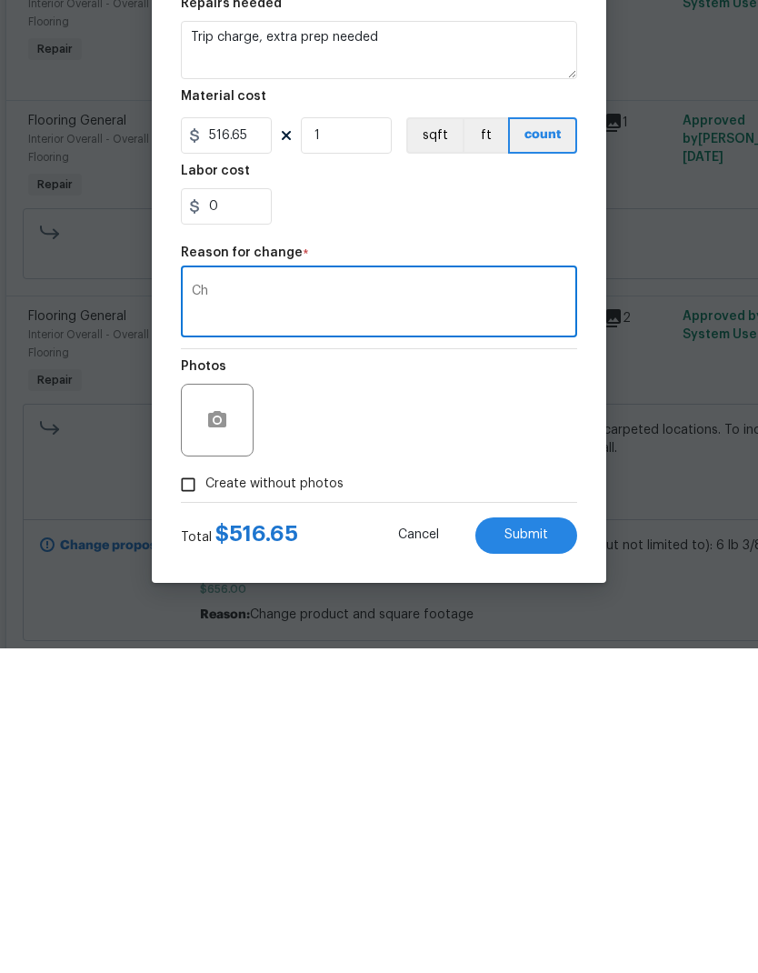
type textarea "C"
type textarea "Prep work"
click at [539, 674] on div "Photos" at bounding box center [379, 733] width 396 height 118
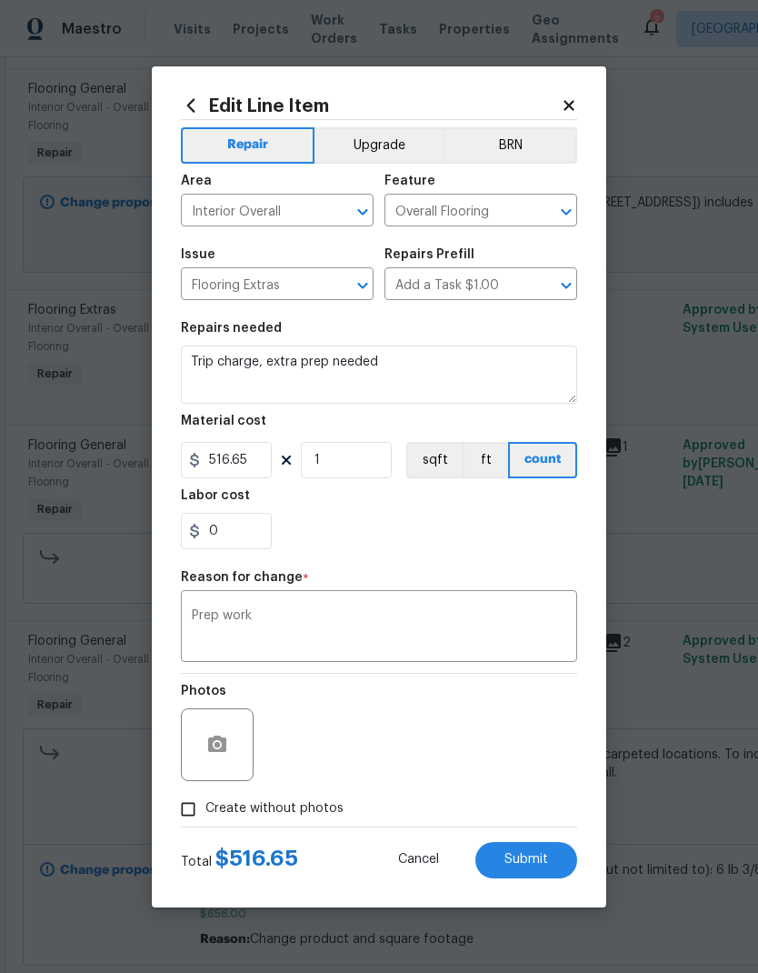
click at [532, 866] on span "Submit" at bounding box center [527, 860] width 44 height 14
type textarea "Difference for prep and added cost for specific carpet per HOA"
type input "822"
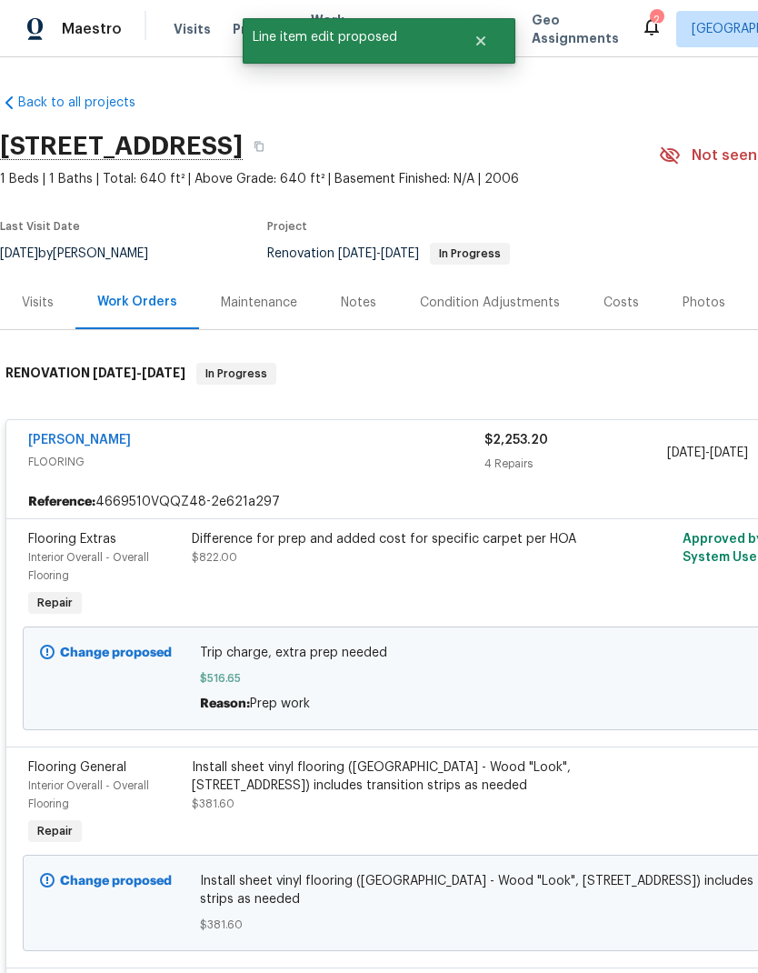
scroll to position [0, 0]
click at [88, 434] on link "Sherwin Williams" at bounding box center [79, 440] width 103 height 13
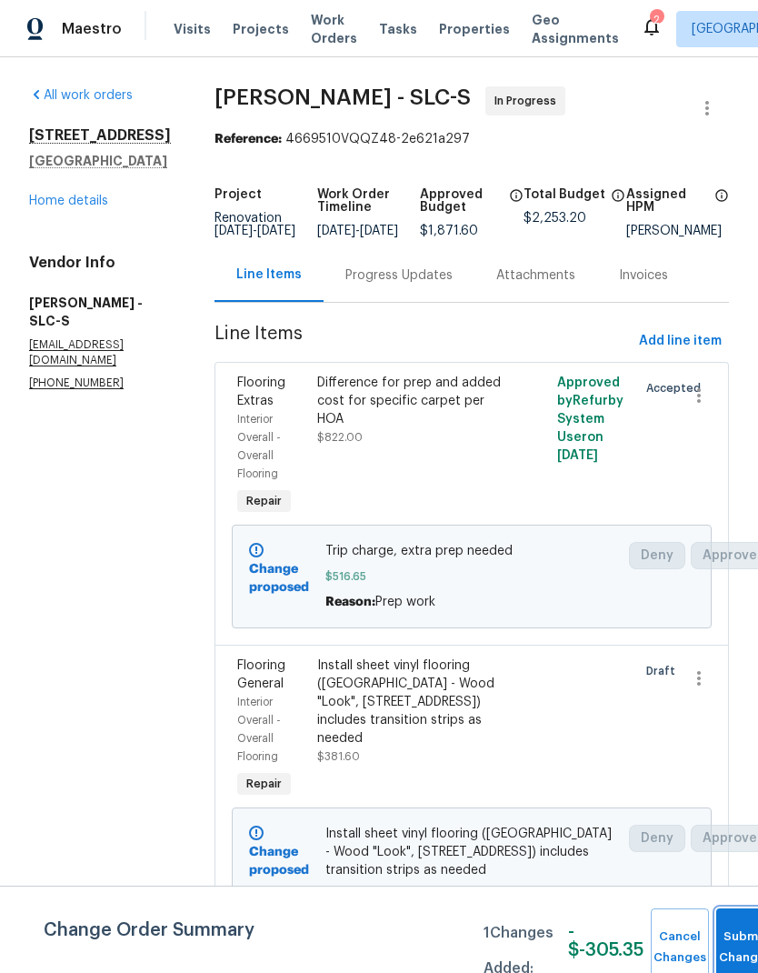
click at [735, 934] on button "Submit Changes" at bounding box center [745, 947] width 58 height 78
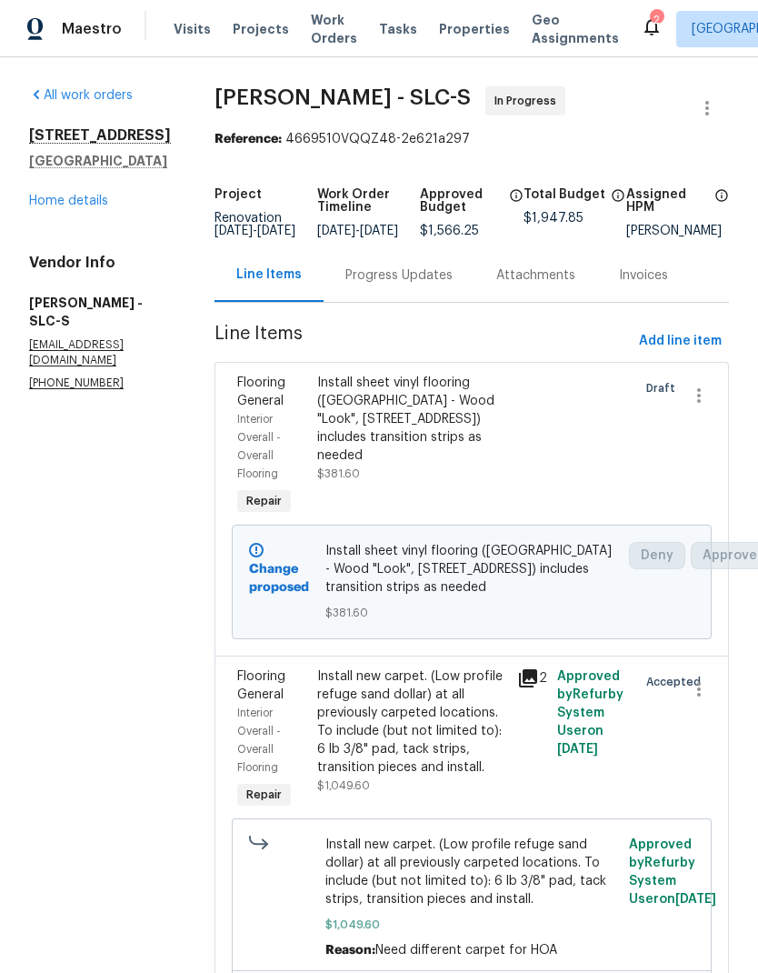
click at [75, 207] on link "Home details" at bounding box center [68, 201] width 79 height 13
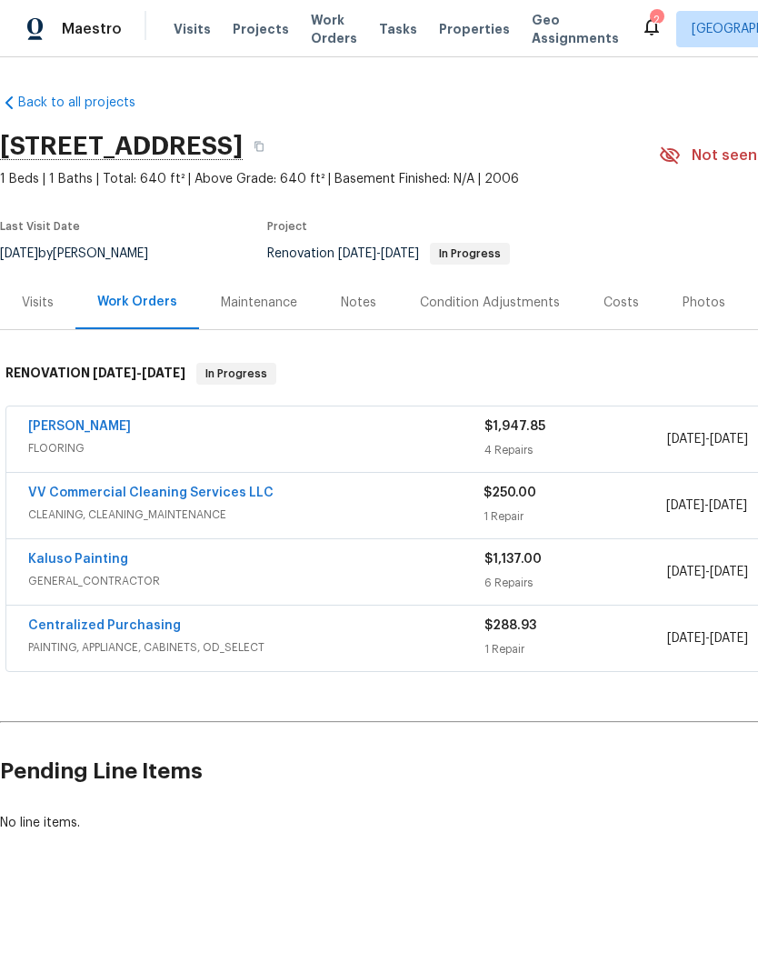
click at [100, 420] on link "[PERSON_NAME]" at bounding box center [79, 426] width 103 height 13
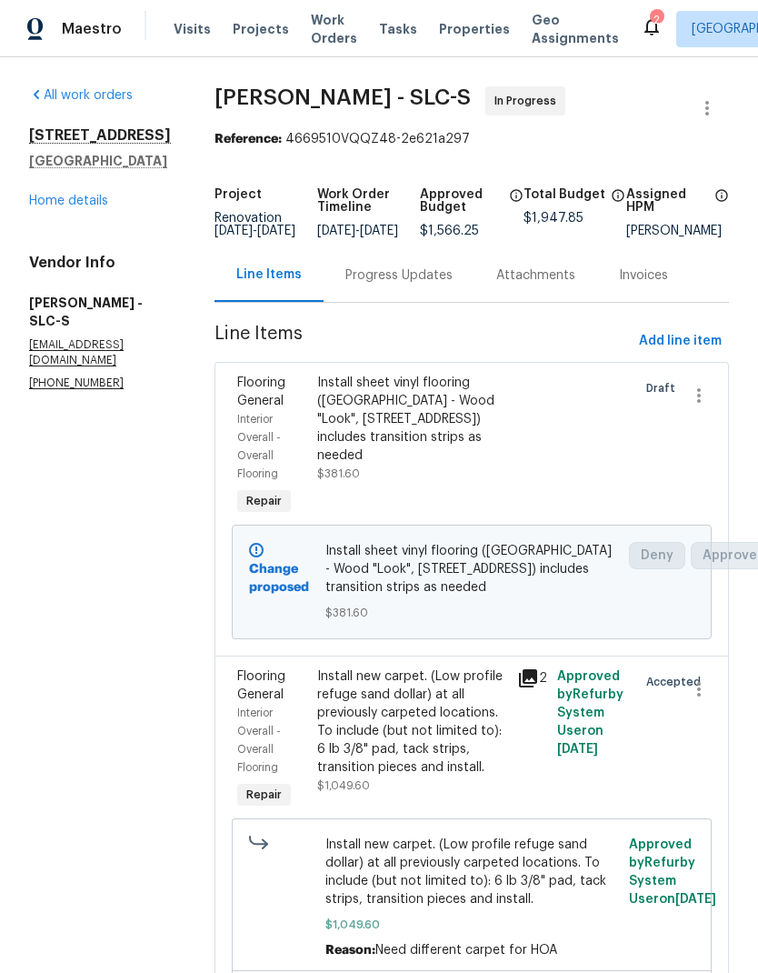
click at [82, 207] on link "Home details" at bounding box center [68, 201] width 79 height 13
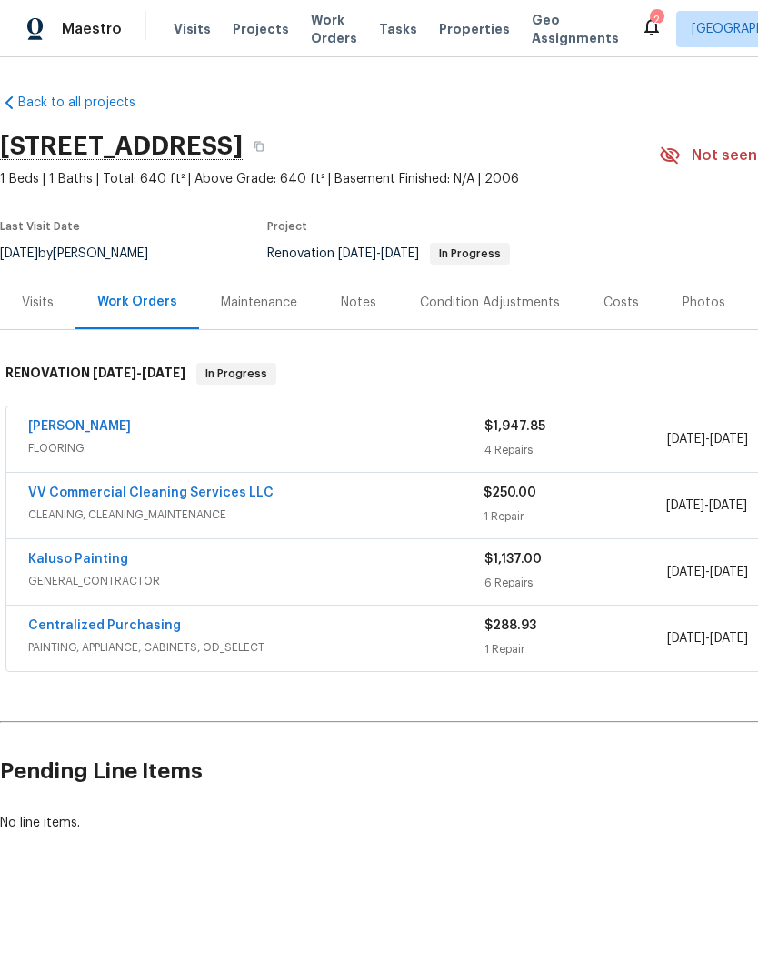
click at [94, 426] on link "[PERSON_NAME]" at bounding box center [79, 426] width 103 height 13
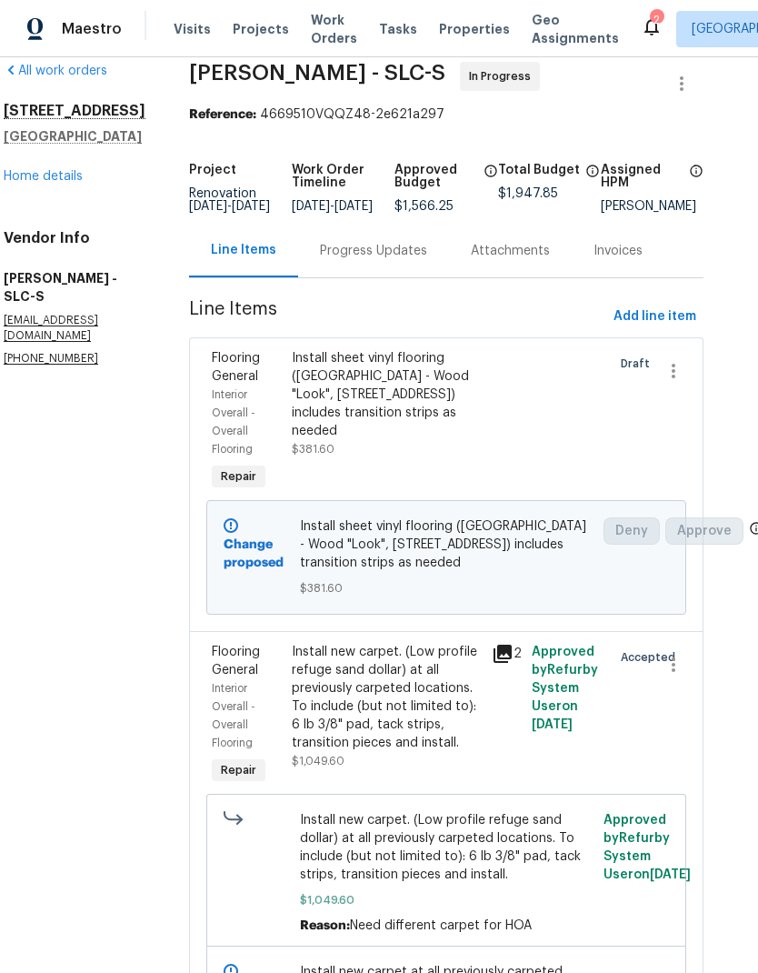
scroll to position [25, 25]
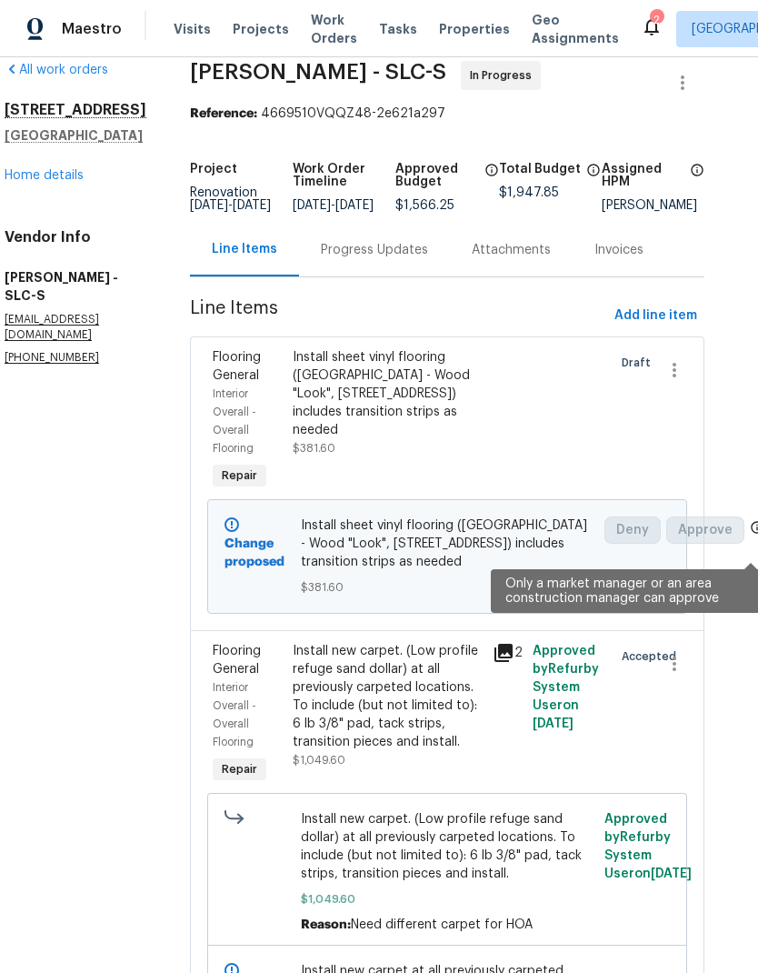
click at [750, 535] on icon at bounding box center [757, 527] width 15 height 15
click at [735, 455] on div "All work orders [STREET_ADDRESS] Home details Vendor Info [PERSON_NAME] - SLC-S…" at bounding box center [379, 514] width 758 height 915
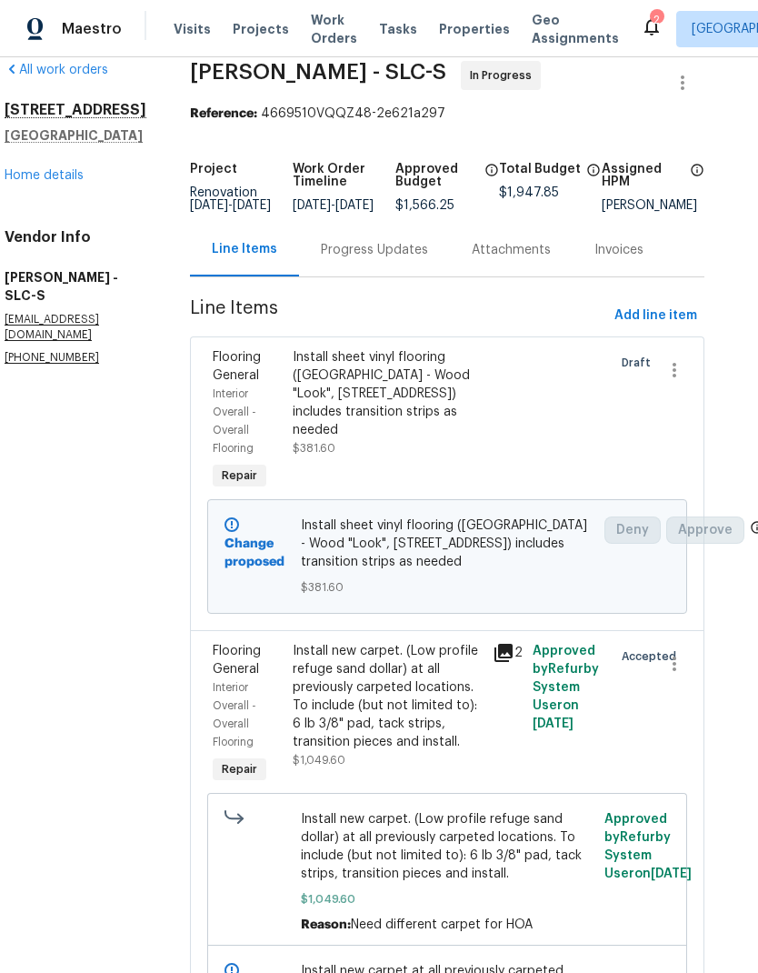
click at [242, 571] on div "Change proposed" at bounding box center [257, 556] width 76 height 91
click at [241, 560] on b "Change proposed" at bounding box center [255, 552] width 60 height 31
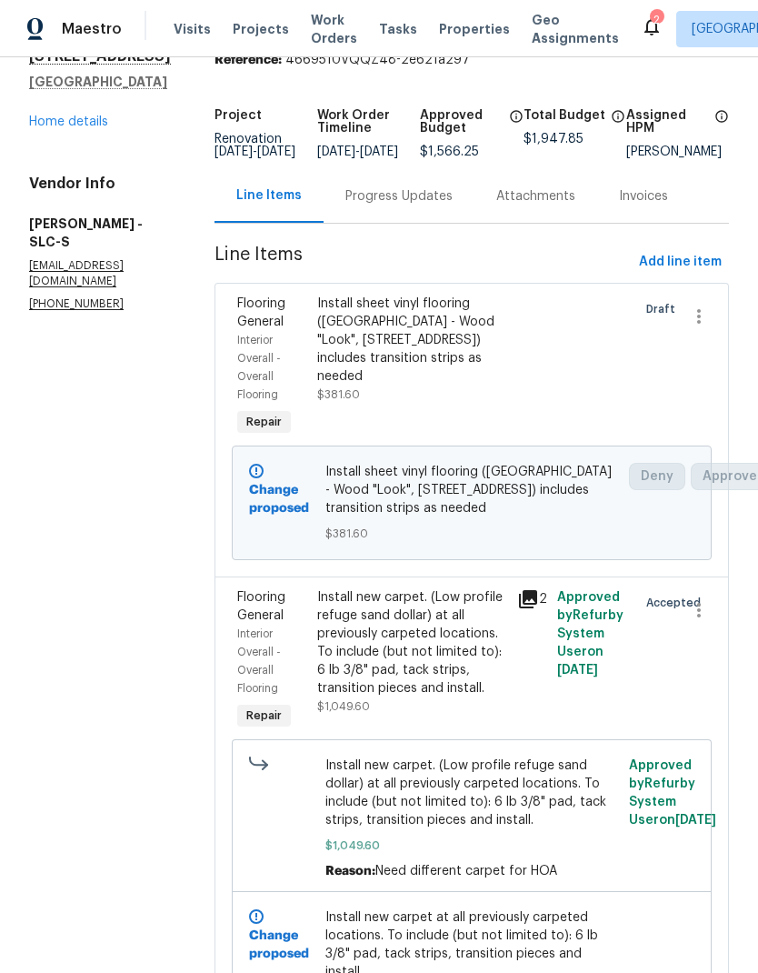
scroll to position [79, 0]
click at [95, 128] on link "Home details" at bounding box center [68, 121] width 79 height 13
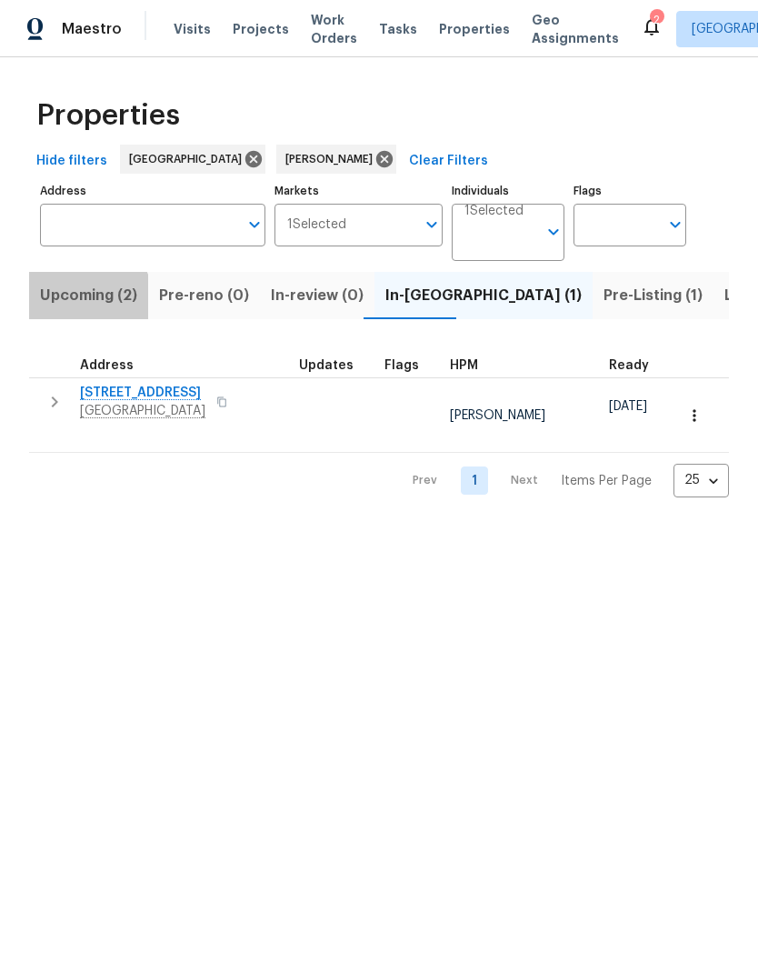
click at [85, 301] on span "Upcoming (2)" at bounding box center [88, 295] width 97 height 25
